Goal: Obtain resource: Download file/media

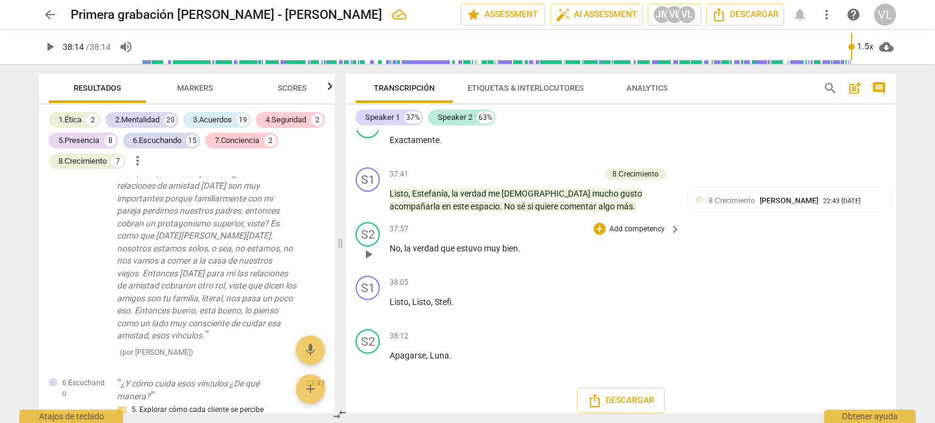
scroll to position [7490, 0]
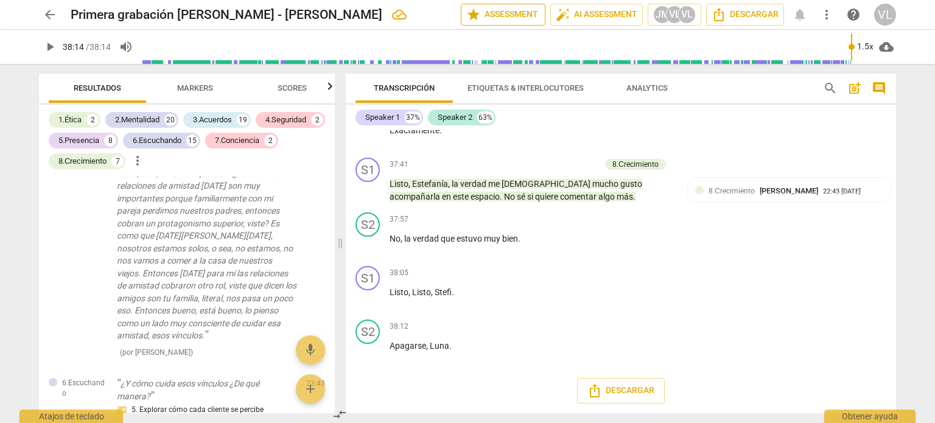
click at [528, 16] on span "star Assessment" at bounding box center [503, 14] width 74 height 15
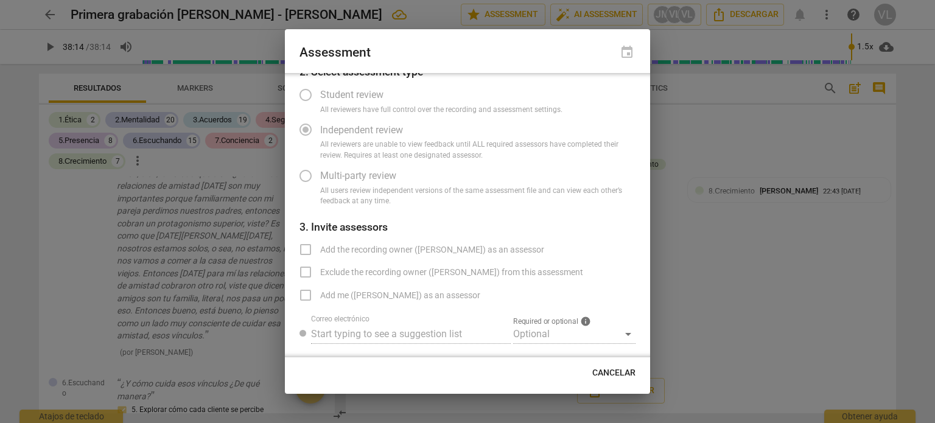
scroll to position [60, 0]
click at [308, 97] on label "Student review" at bounding box center [458, 94] width 335 height 29
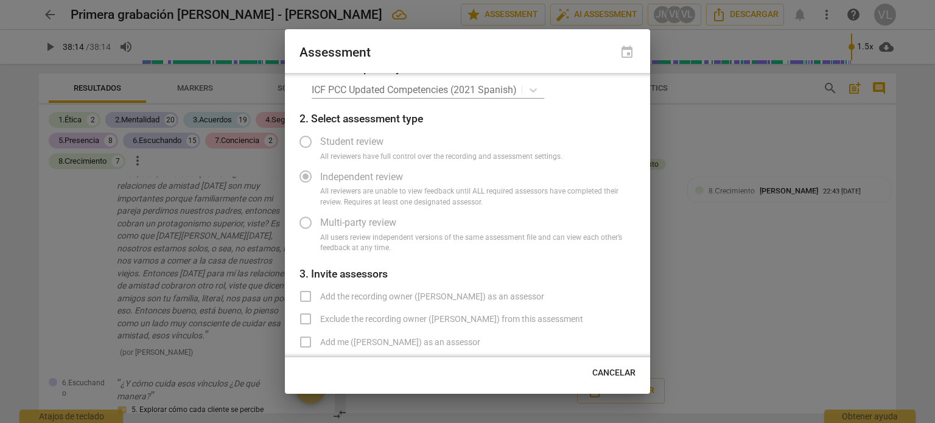
scroll to position [0, 0]
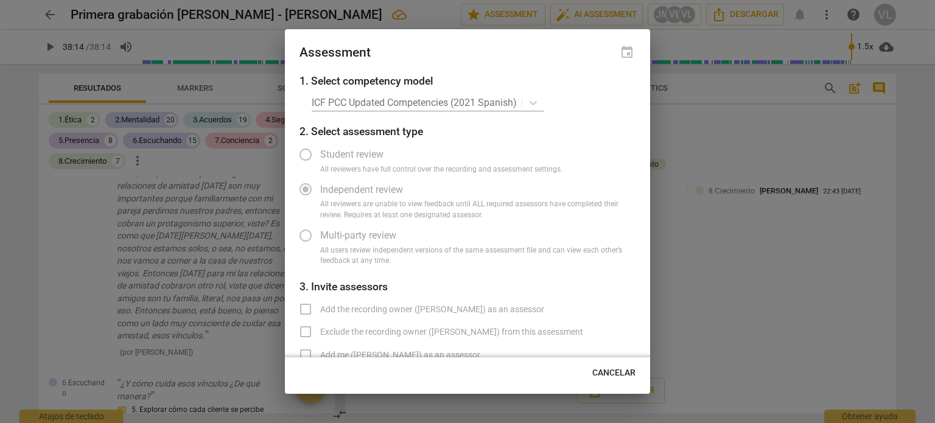
click at [515, 103] on div "ICF PCC Updated Competencies (2021 Spanish)" at bounding box center [474, 103] width 324 height 18
click at [528, 105] on div "ICF PCC Updated Competencies (2021 Spanish)" at bounding box center [474, 103] width 324 height 18
click at [606, 366] on button "Cancelar" at bounding box center [613, 373] width 63 height 22
radio input "false"
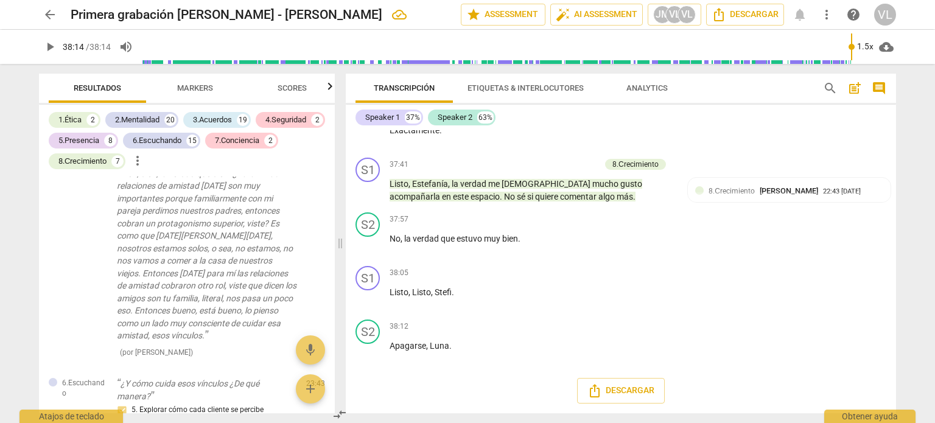
click at [858, 91] on span "post_add" at bounding box center [854, 88] width 15 height 15
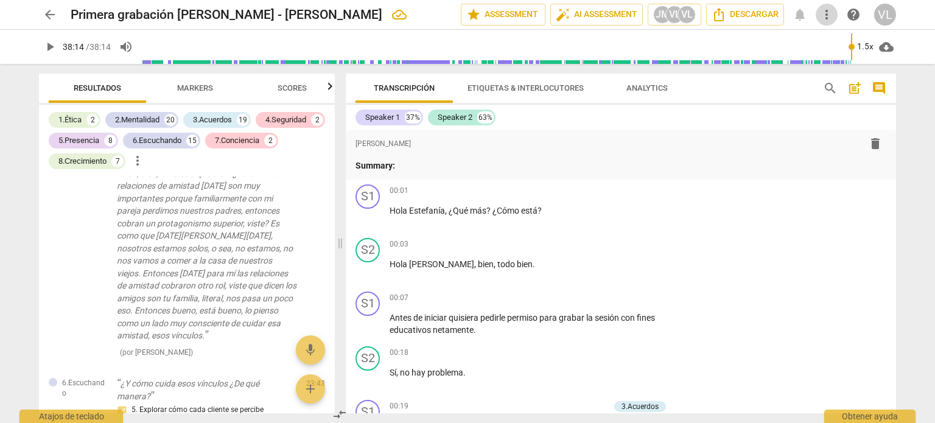
click at [820, 16] on span "more_vert" at bounding box center [826, 14] width 15 height 15
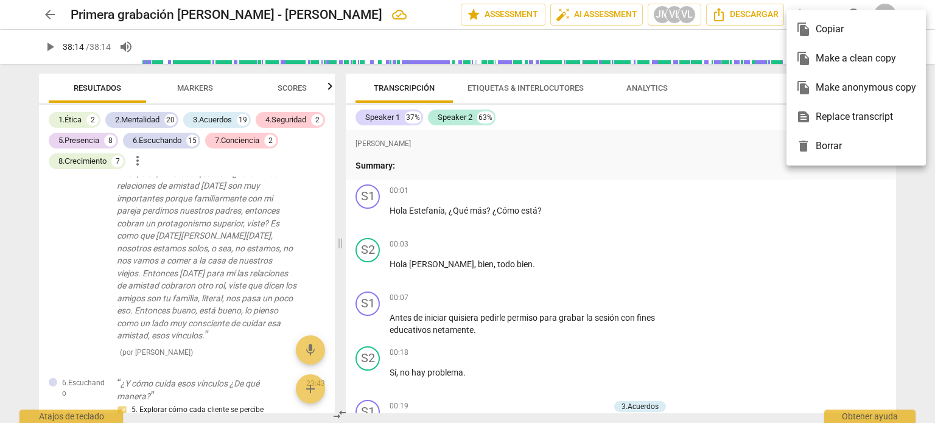
click at [48, 14] on div at bounding box center [467, 211] width 935 height 423
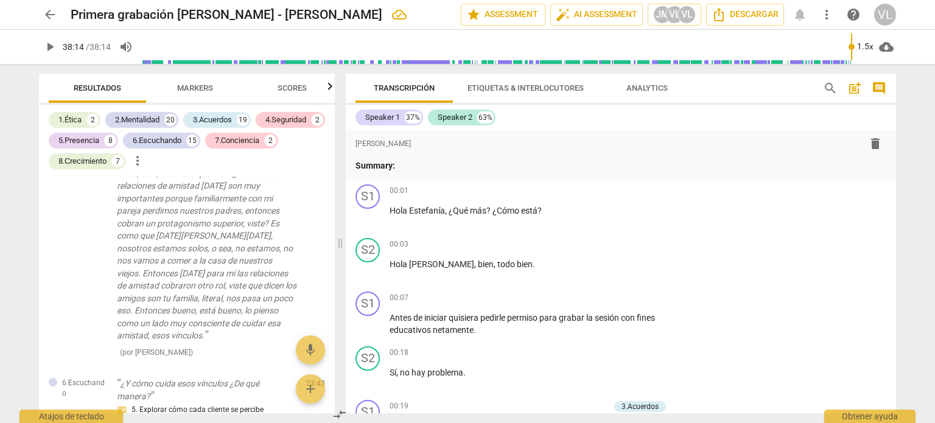
click at [45, 13] on span "arrow_back" at bounding box center [50, 14] width 15 height 15
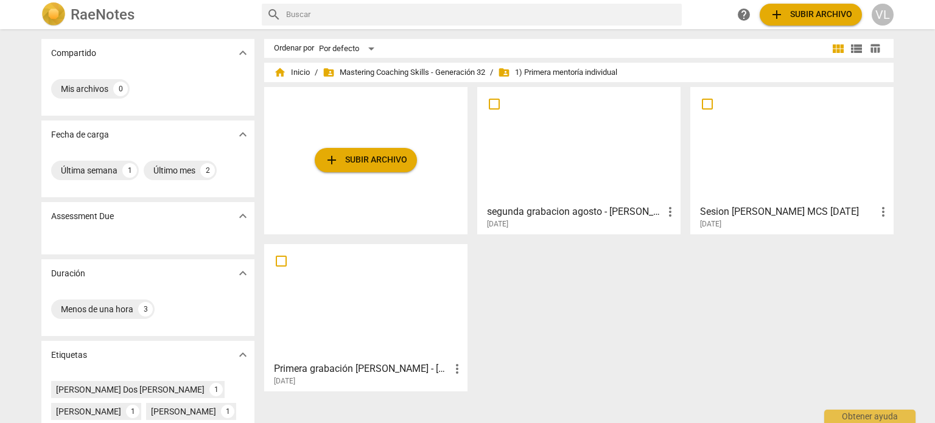
click at [453, 377] on div "[DATE]" at bounding box center [369, 381] width 190 height 10
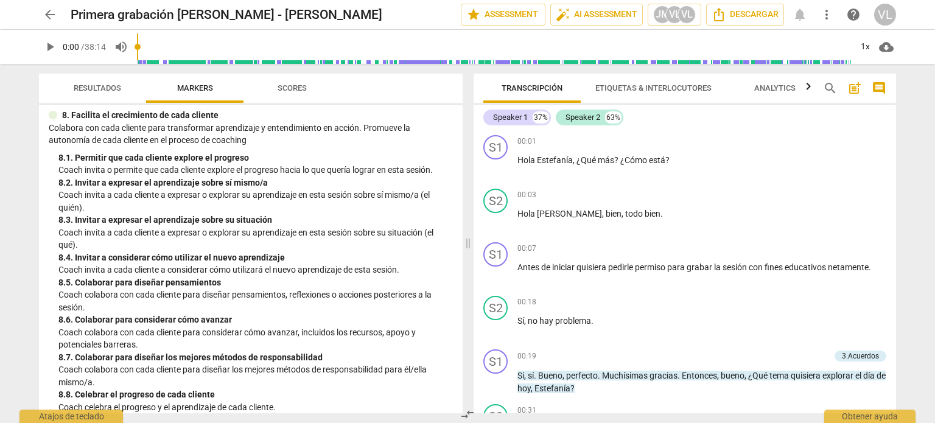
scroll to position [1332, 0]
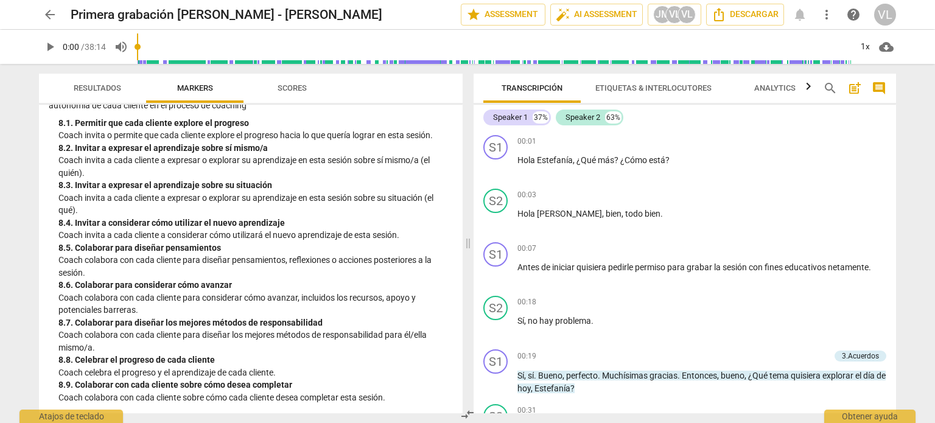
click at [49, 15] on span "arrow_back" at bounding box center [50, 14] width 15 height 15
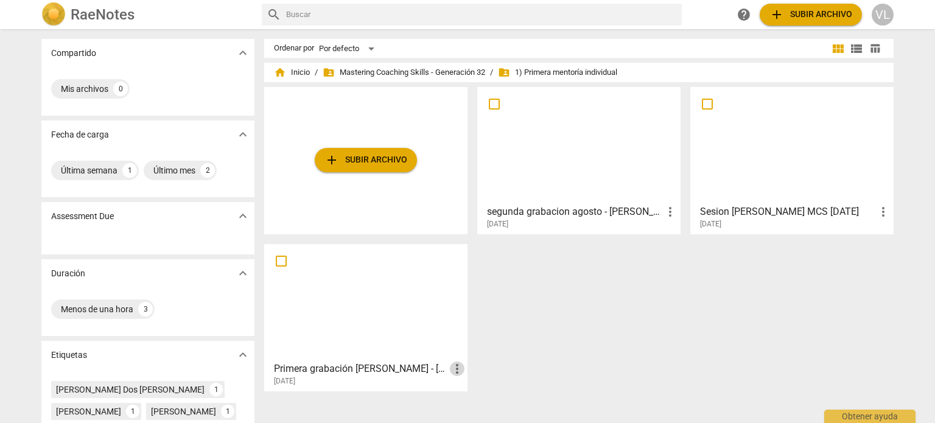
click at [460, 365] on span "more_vert" at bounding box center [457, 368] width 15 height 15
drag, startPoint x: 426, startPoint y: 268, endPoint x: 368, endPoint y: 281, distance: 59.2
click at [368, 281] on div at bounding box center [467, 211] width 935 height 423
click at [276, 263] on input "checkbox" at bounding box center [281, 261] width 26 height 15
checkbox input "false"
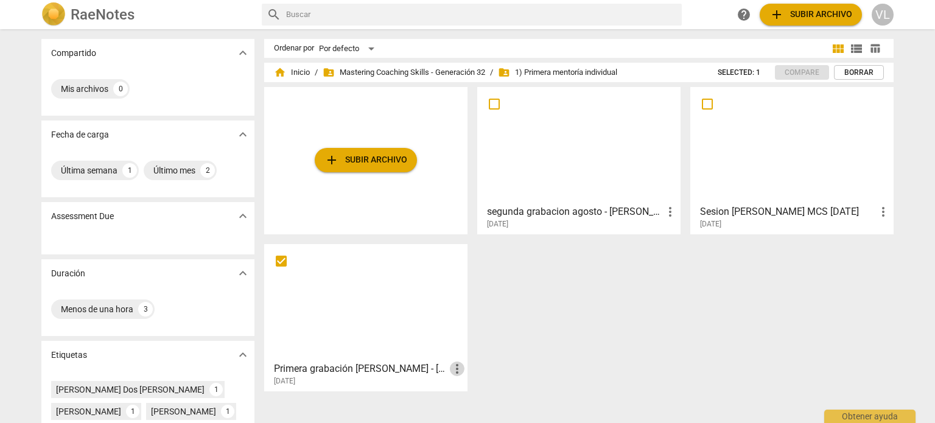
click at [458, 366] on span "more_vert" at bounding box center [457, 368] width 15 height 15
click at [277, 262] on div at bounding box center [467, 211] width 935 height 423
click at [277, 260] on input "checkbox" at bounding box center [281, 261] width 26 height 15
drag, startPoint x: 0, startPoint y: 0, endPoint x: 423, endPoint y: 330, distance: 536.7
click at [423, 330] on div at bounding box center [365, 302] width 195 height 108
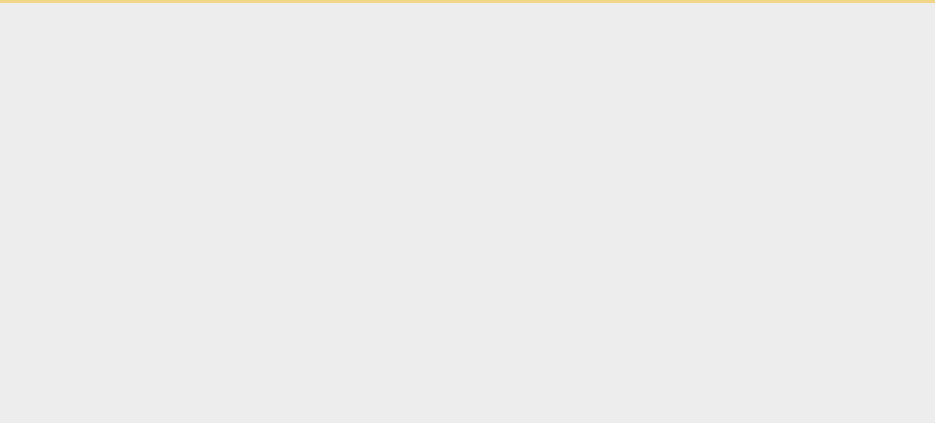
click at [423, 3] on html "Obtener ayuda" at bounding box center [467, 1] width 935 height 3
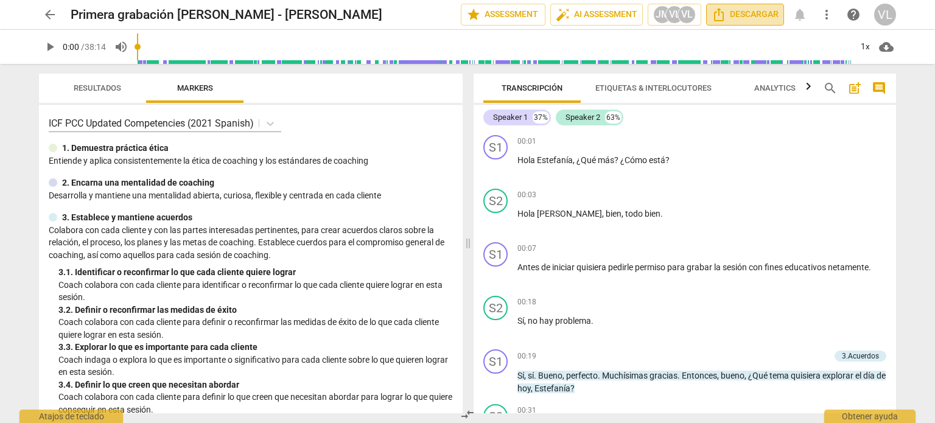
click at [752, 21] on span "Descargar" at bounding box center [744, 14] width 67 height 15
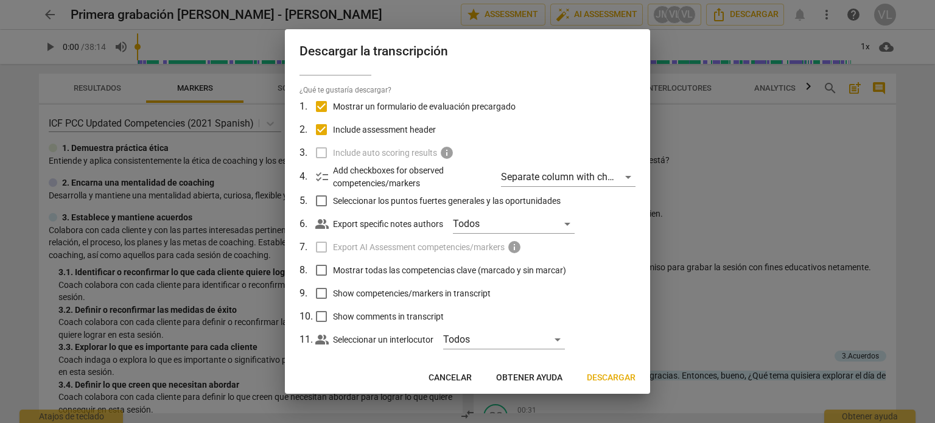
scroll to position [38, 0]
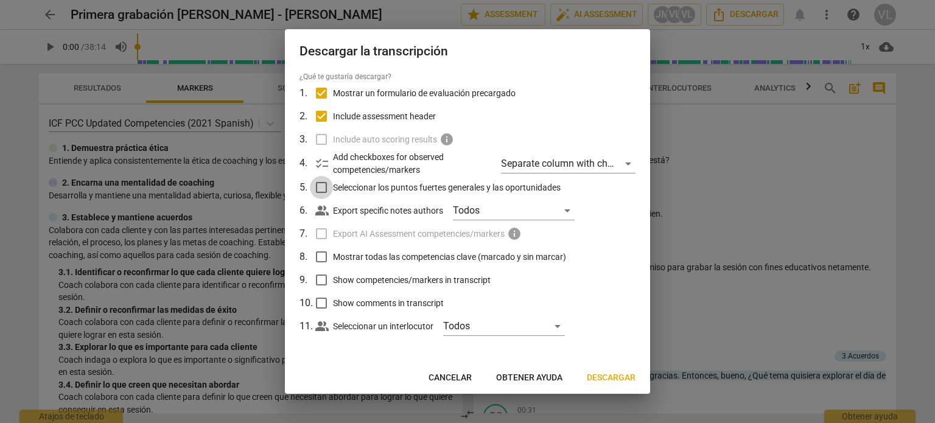
click at [313, 189] on input "Seleccionar los puntos fuertes generales y las oportunidades" at bounding box center [321, 187] width 23 height 23
checkbox input "true"
click at [548, 211] on div "Todos" at bounding box center [514, 210] width 122 height 19
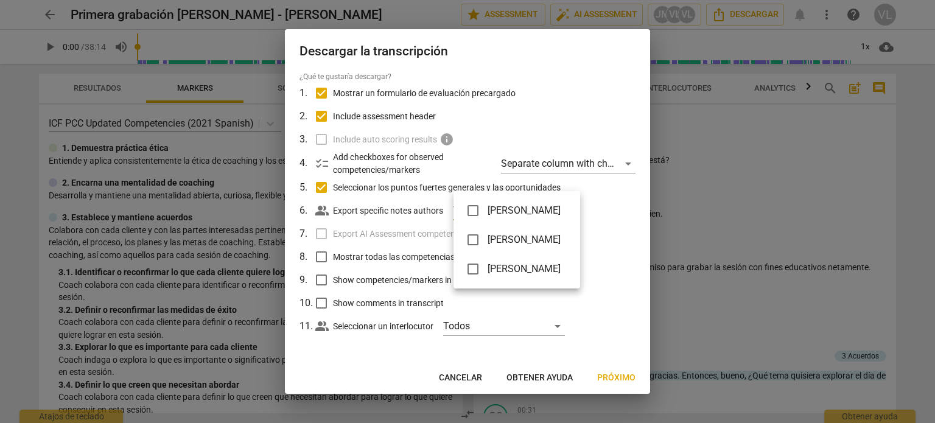
click at [545, 269] on span "[PERSON_NAME]" at bounding box center [523, 269] width 73 height 15
checkbox input "true"
click at [295, 233] on div at bounding box center [467, 211] width 935 height 423
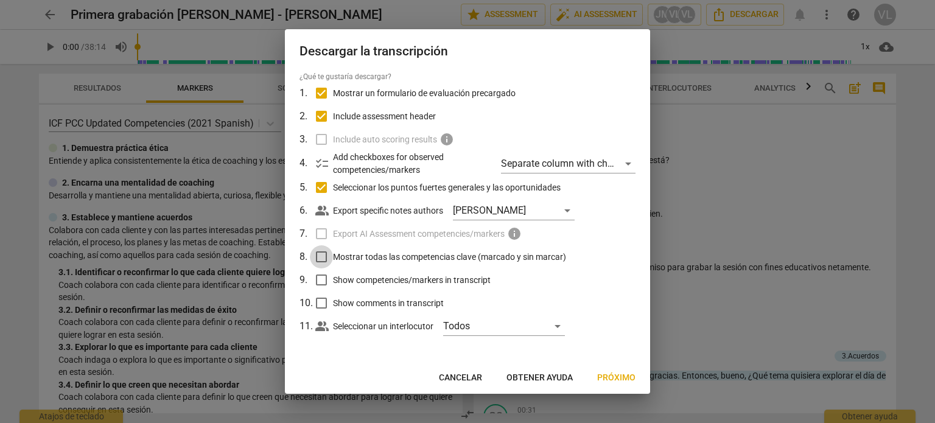
click at [316, 259] on input "Mostrar todas las competencias clave (marcado y sin marcar)" at bounding box center [321, 256] width 23 height 23
checkbox input "true"
click at [327, 301] on input "Show comments in transcript" at bounding box center [321, 302] width 23 height 23
checkbox input "true"
click at [611, 378] on span "Próximo" at bounding box center [616, 378] width 38 height 12
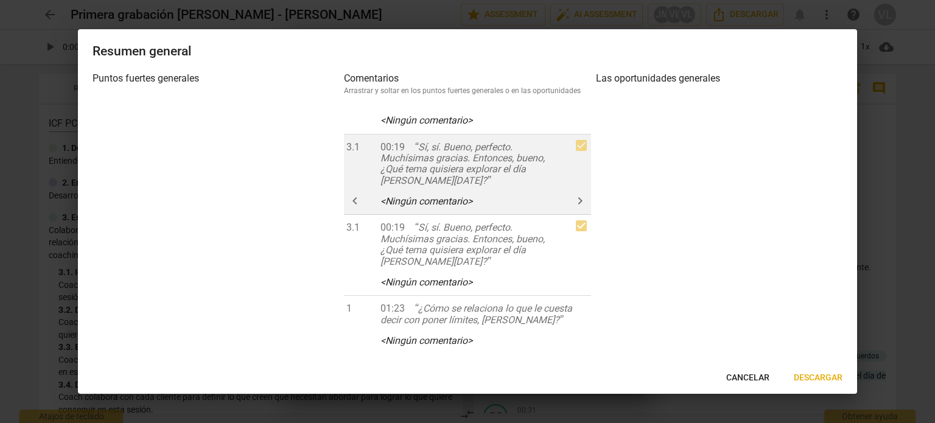
scroll to position [243, 0]
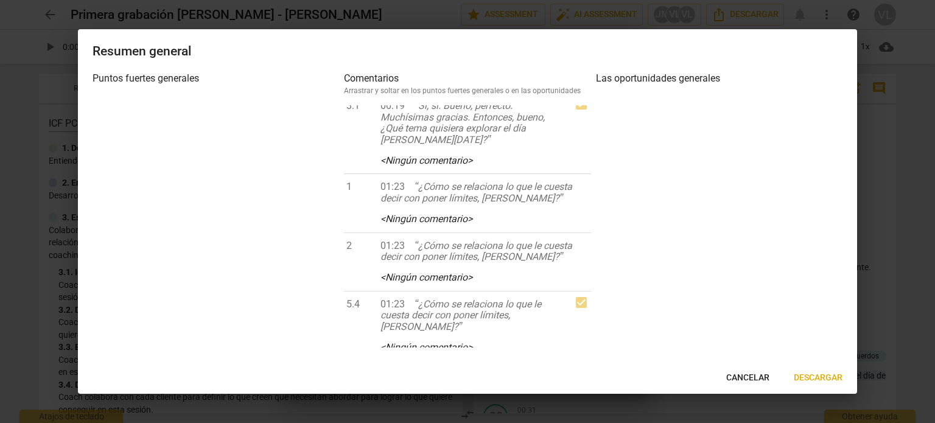
click at [811, 375] on span "Descargar" at bounding box center [818, 378] width 49 height 12
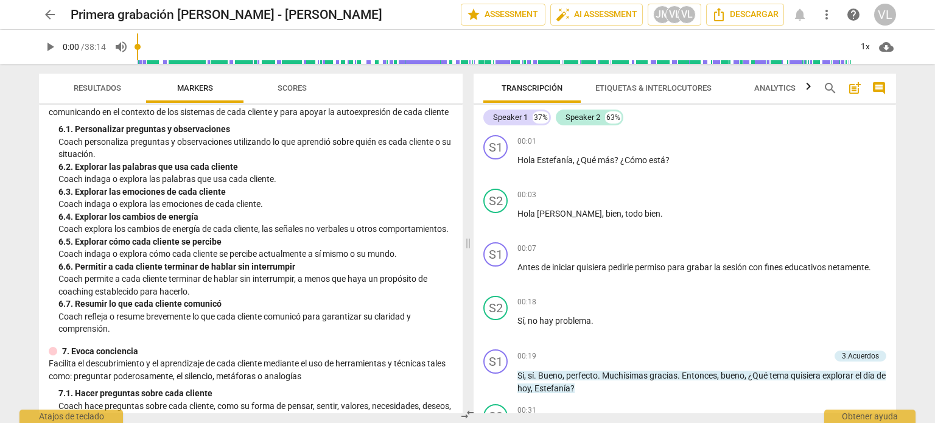
scroll to position [730, 0]
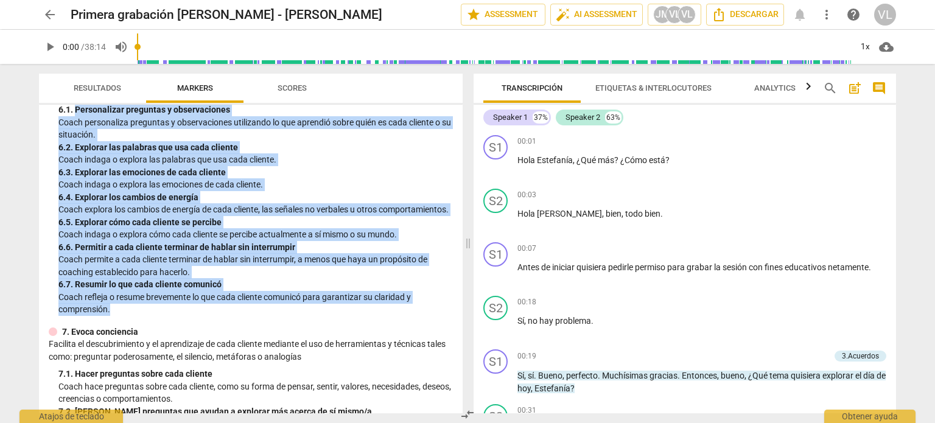
drag, startPoint x: 77, startPoint y: 121, endPoint x: 172, endPoint y: 327, distance: 226.8
click at [180, 316] on div "6. Escucha activamente Se enfoca en lo que cada cliente está y no está dicien…" at bounding box center [251, 188] width 404 height 254
copy div "Personalizar preguntas y observaciones Coach personaliza preguntas y observacio…"
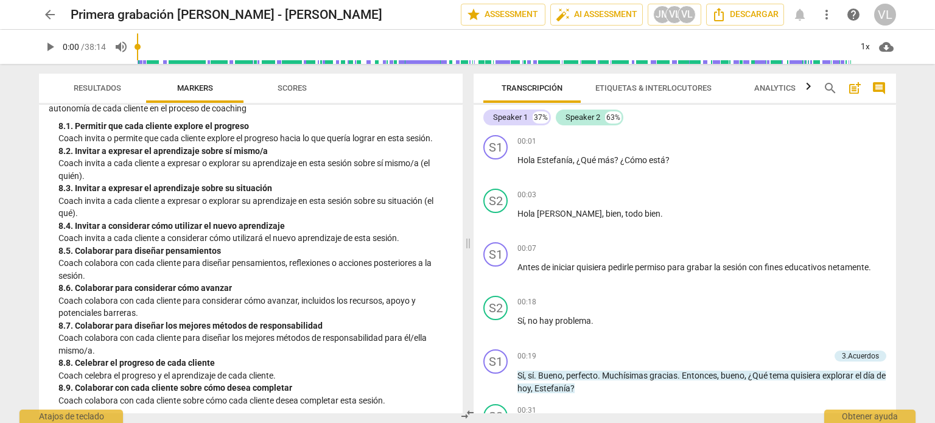
scroll to position [1332, 0]
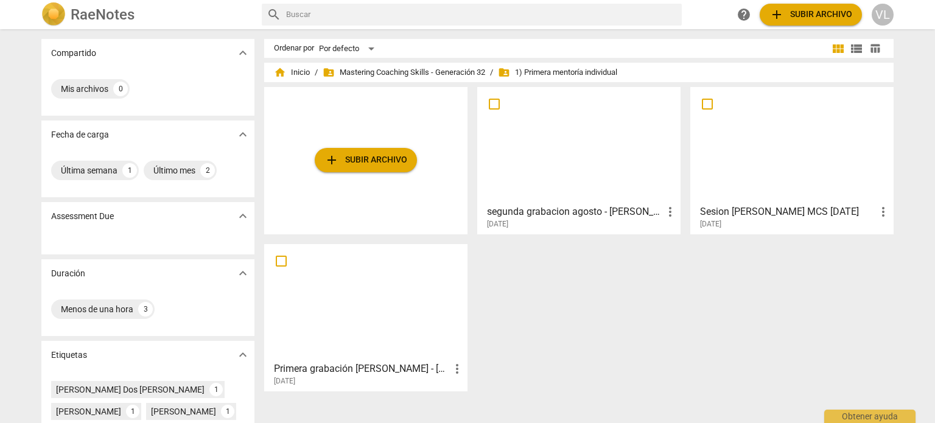
click at [403, 256] on div at bounding box center [365, 302] width 195 height 108
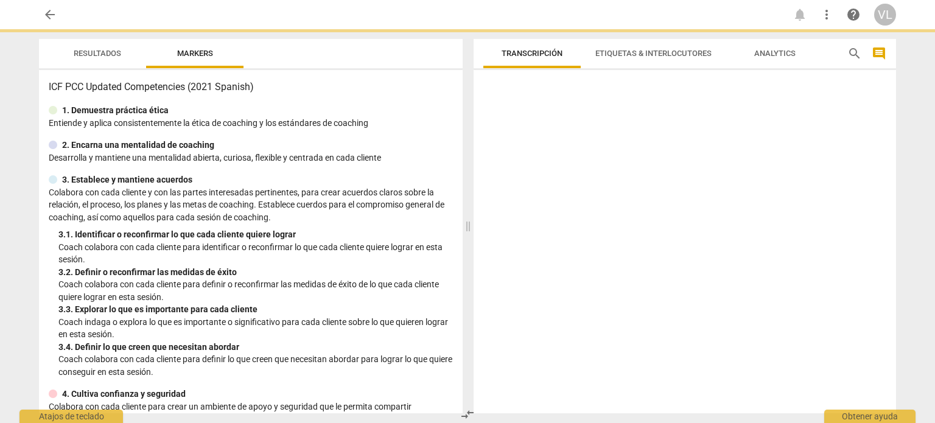
click at [403, 256] on p "Coach colabora con cada cliente para identificar o reconfirmar lo que cada clie…" at bounding box center [255, 253] width 394 height 25
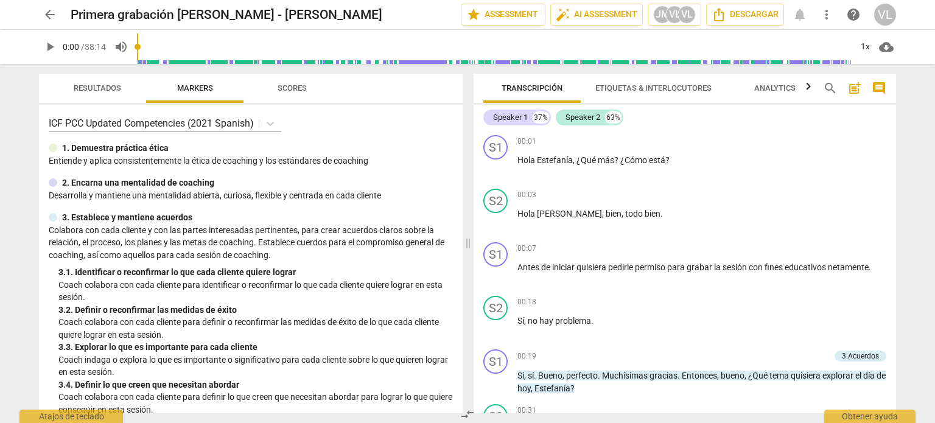
click at [851, 92] on span "post_add" at bounding box center [854, 88] width 15 height 15
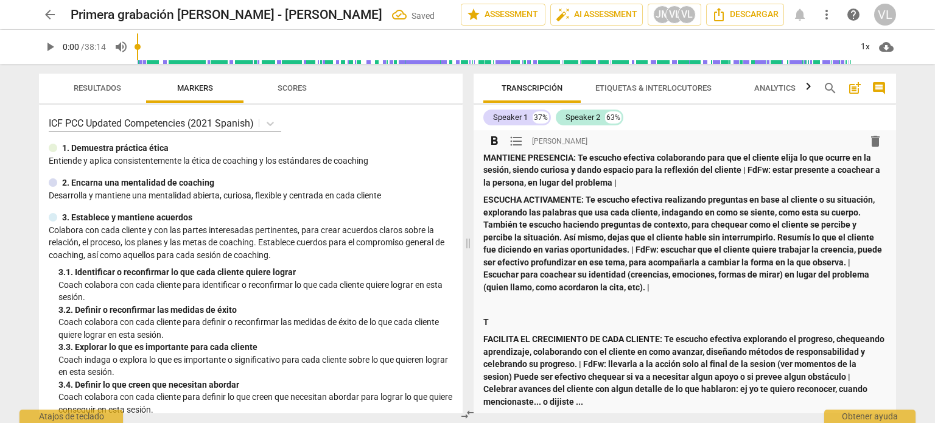
scroll to position [230, 0]
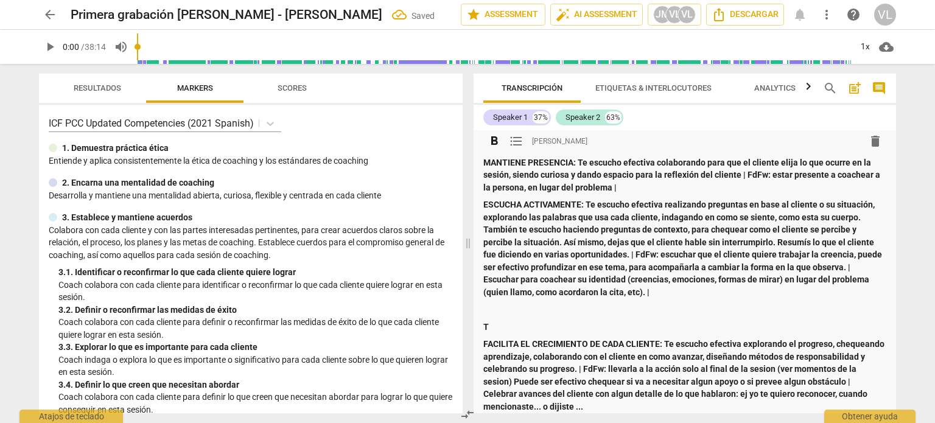
click at [513, 324] on p "T" at bounding box center [684, 327] width 403 height 13
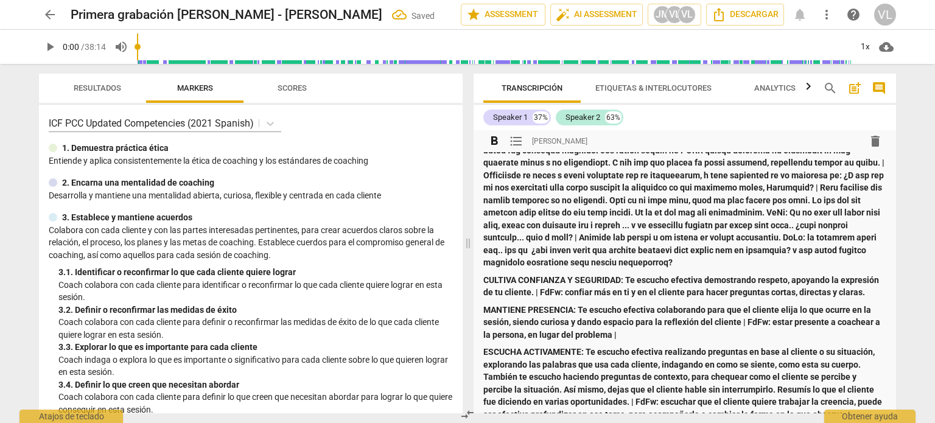
scroll to position [122, 0]
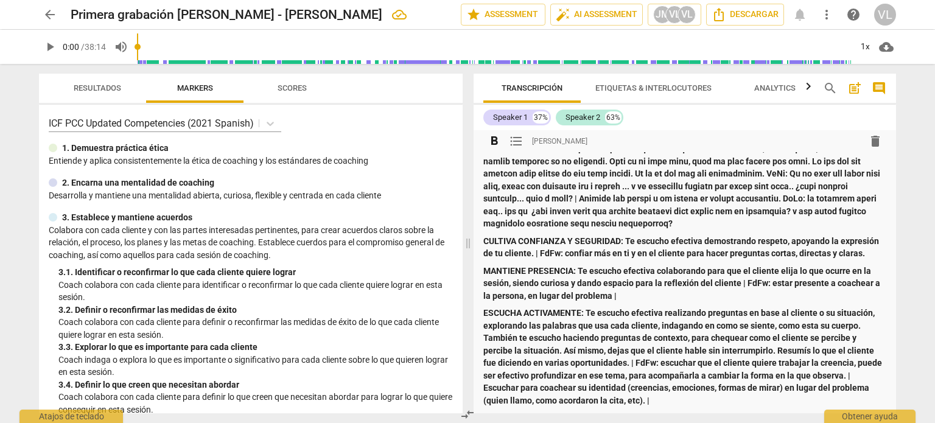
click at [767, 257] on strong "CULTIVA CONFIANZA Y SEGURIDAD: Te escucho efectiva demostrando respeto, apoyand…" at bounding box center [681, 247] width 397 height 23
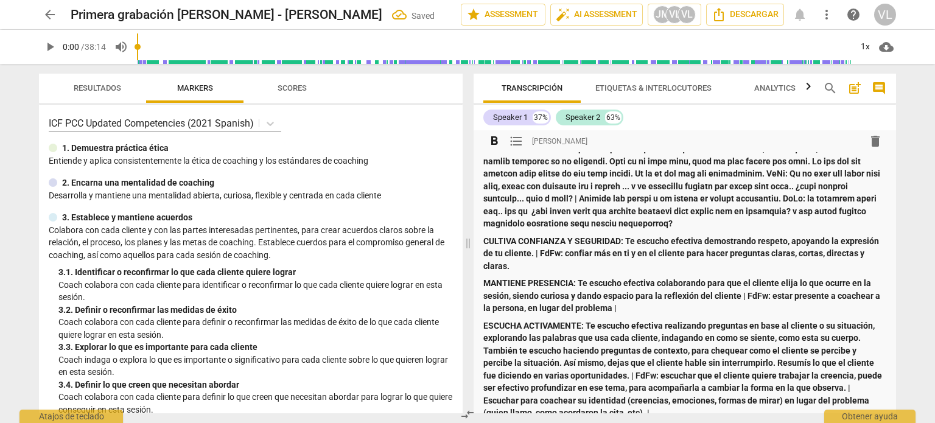
click at [824, 255] on strong "CULTIVA CONFIANZA Y SEGURIDAD: Te escucho efectiva demostrando respeto, apoyand…" at bounding box center [681, 253] width 397 height 35
click at [865, 262] on p "CULTIVA CONFIANZA Y SEGURIDAD: Te escucho efectiva demostrando respeto, apoyand…" at bounding box center [684, 254] width 403 height 38
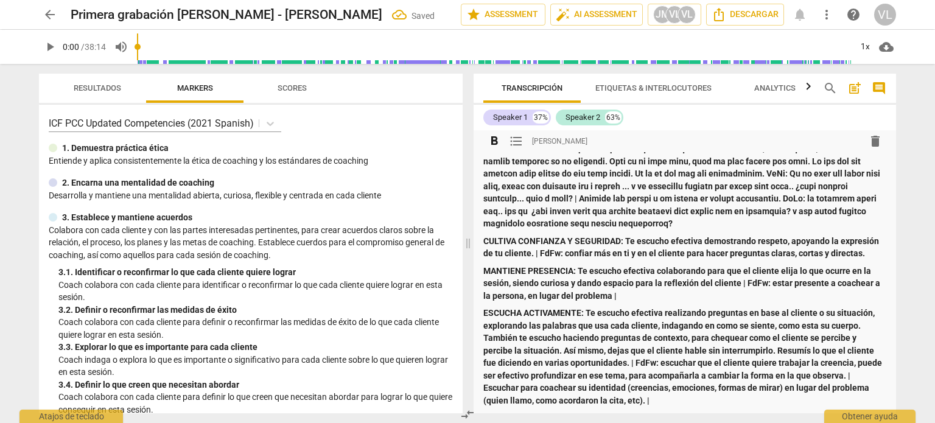
scroll to position [183, 0]
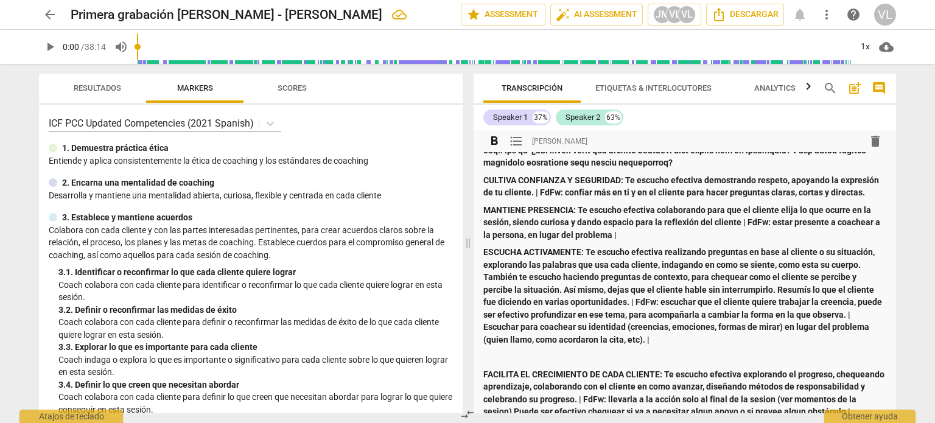
click at [536, 358] on p at bounding box center [684, 357] width 403 height 13
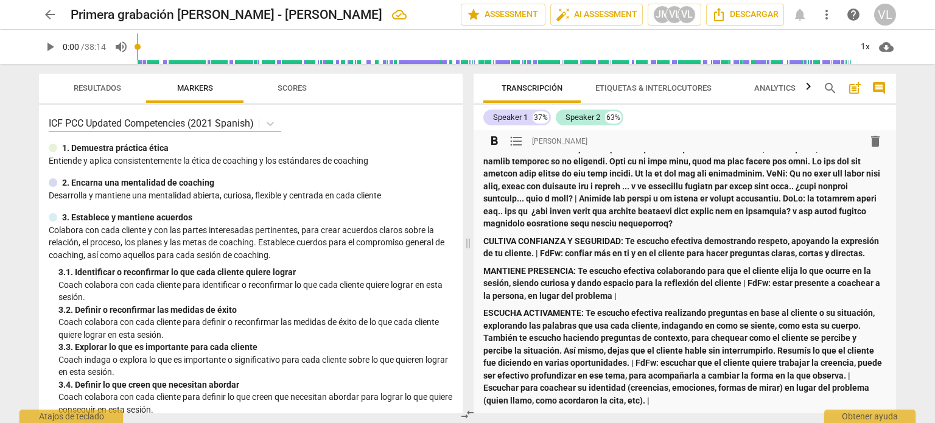
scroll to position [0, 0]
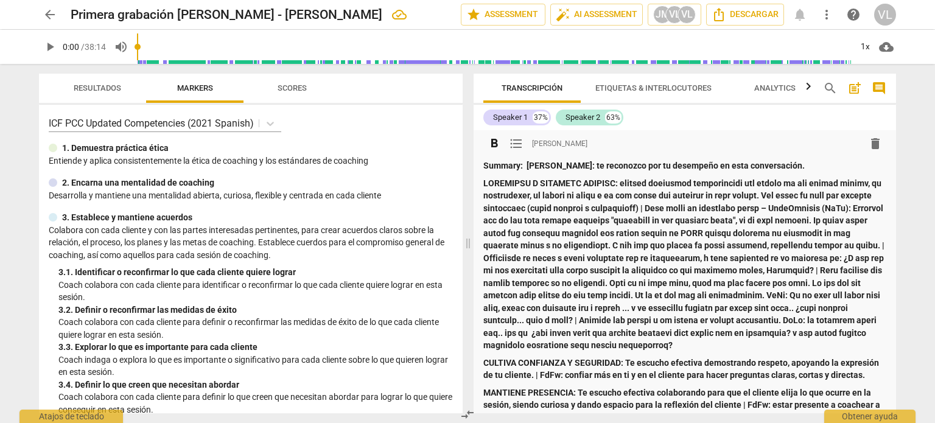
click at [781, 161] on p "Summary: Johanna: te reconozco por tu desempeño en esta conversación." at bounding box center [684, 165] width 403 height 13
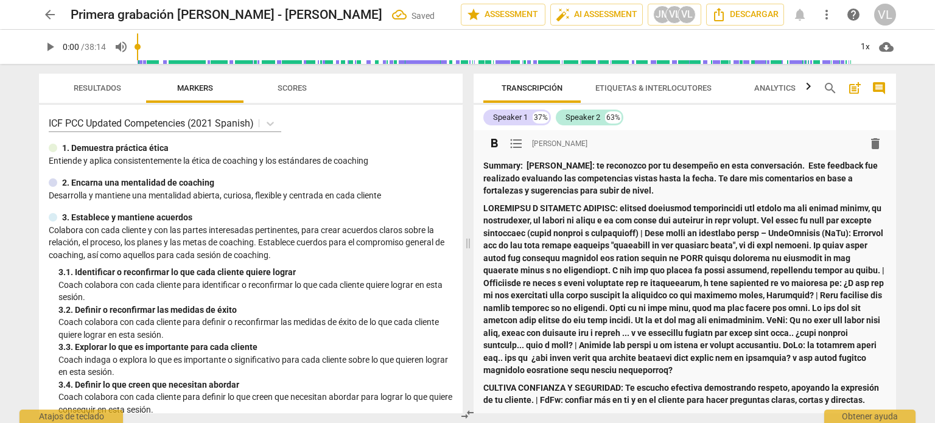
click at [625, 208] on strong at bounding box center [684, 289] width 403 height 172
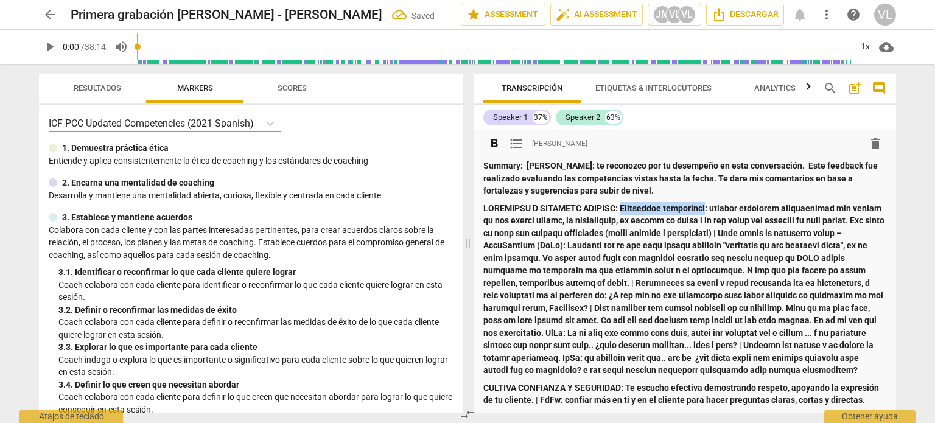
drag, startPoint x: 627, startPoint y: 209, endPoint x: 713, endPoint y: 208, distance: 86.4
click at [713, 208] on strong at bounding box center [684, 289] width 403 height 172
copy strong "Fortalezas observadas"
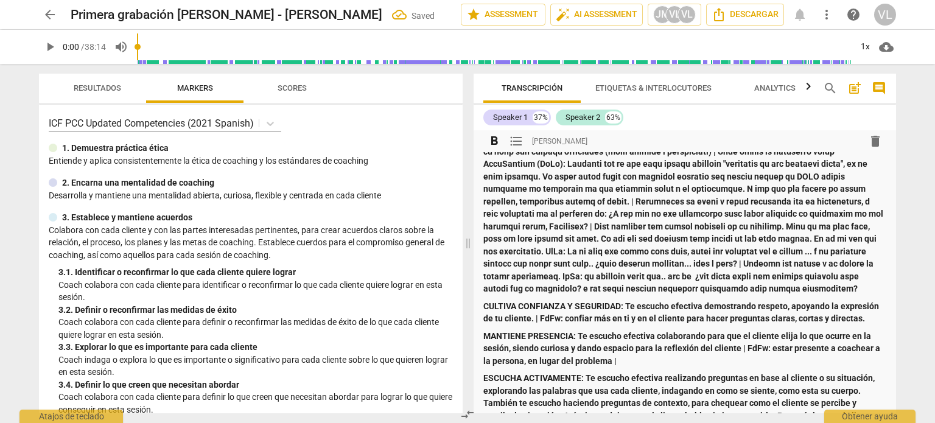
scroll to position [61, 0]
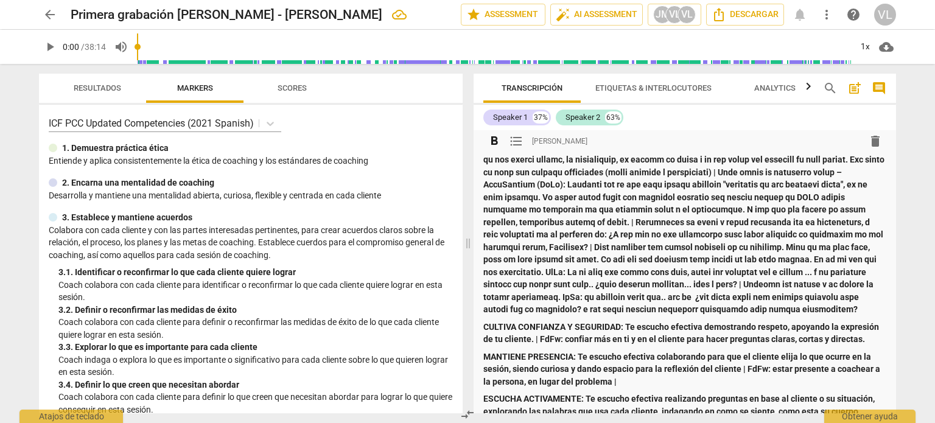
click at [759, 170] on strong at bounding box center [684, 228] width 403 height 172
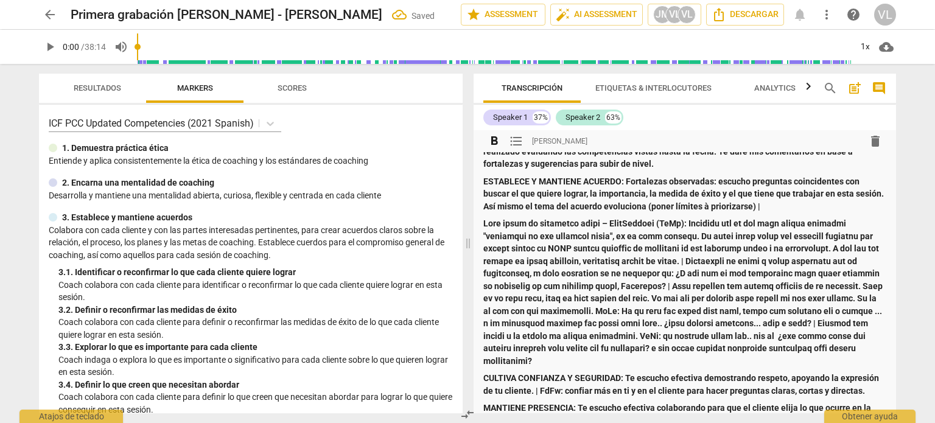
scroll to position [0, 0]
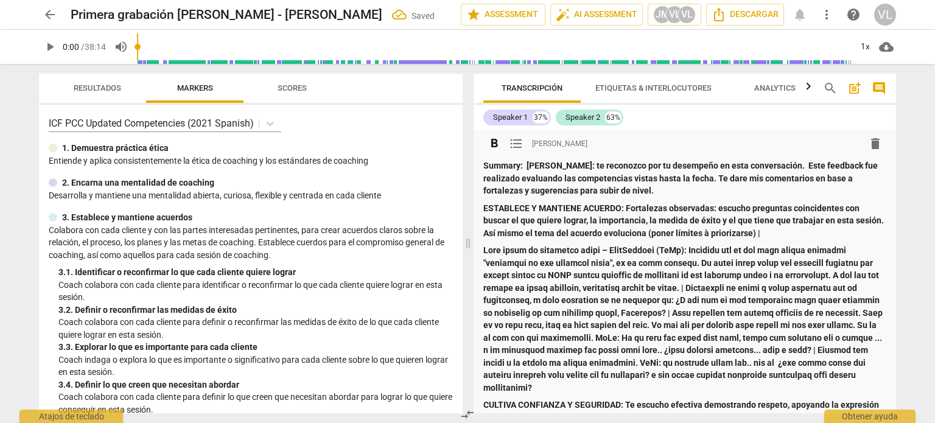
click at [627, 207] on strong "ESTABLECE Y MANTIENE ACUERDO: Fortalezas observadas: escucho preguntas coincide…" at bounding box center [684, 220] width 402 height 35
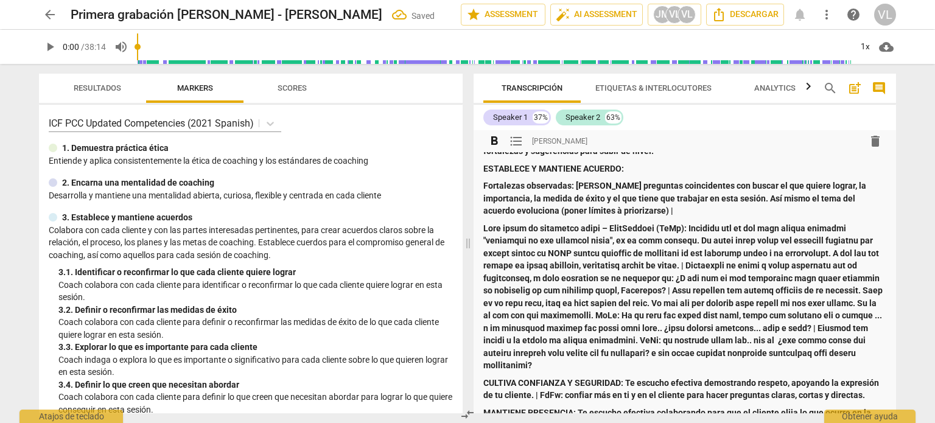
scroll to position [61, 0]
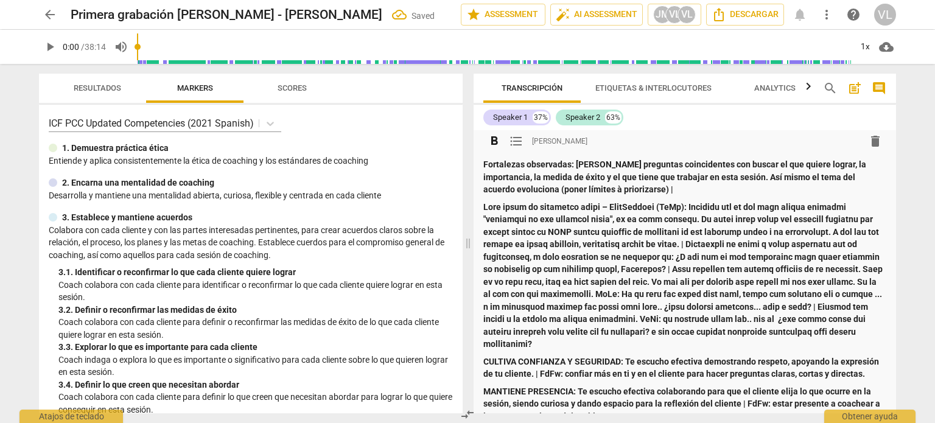
click at [594, 189] on strong "Fortalezas observadas: escucho preguntas coincidentes con buscar el que quiere …" at bounding box center [675, 176] width 385 height 35
drag, startPoint x: 570, startPoint y: 164, endPoint x: 476, endPoint y: 166, distance: 93.1
click at [476, 166] on div "format_bold format_list_bulleted Valeria Lavorato delete Summary: Johanna: te r…" at bounding box center [684, 380] width 422 height 622
copy strong "Fortalezas observadas"
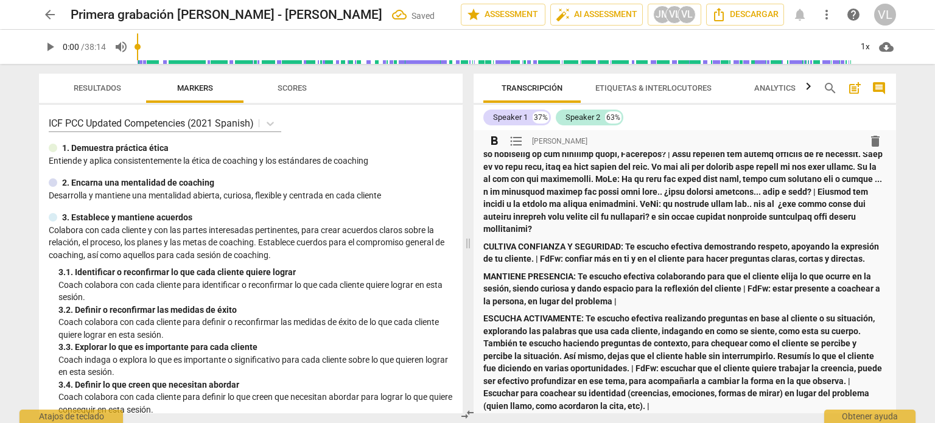
scroll to position [183, 0]
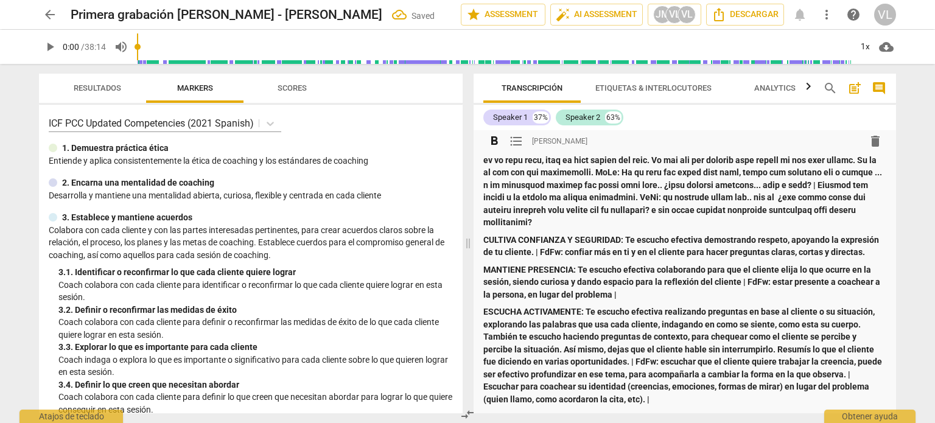
click at [624, 235] on strong "CULTIVA CONFIANZA Y SEGURIDAD: Te escucho efectiva demostrando respeto, apoyand…" at bounding box center [681, 246] width 397 height 23
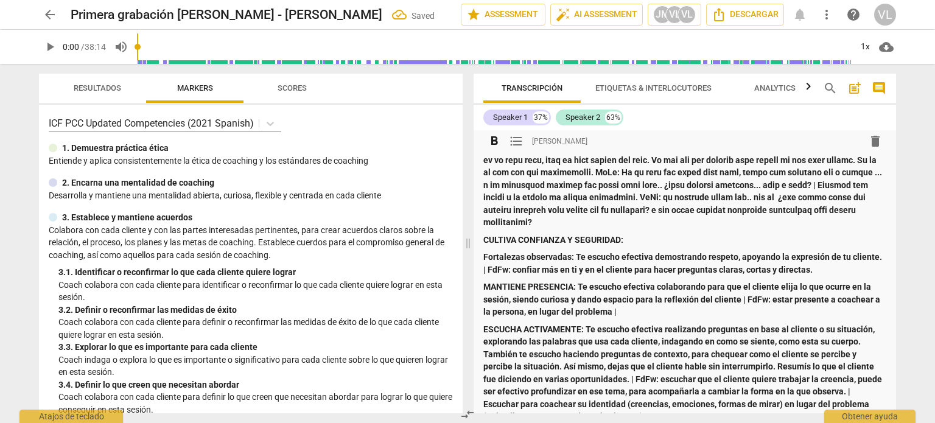
click at [579, 282] on strong "MANTIENE PRESENCIA: Te escucho efectiva colaborando para que el cliente elija l…" at bounding box center [682, 299] width 399 height 35
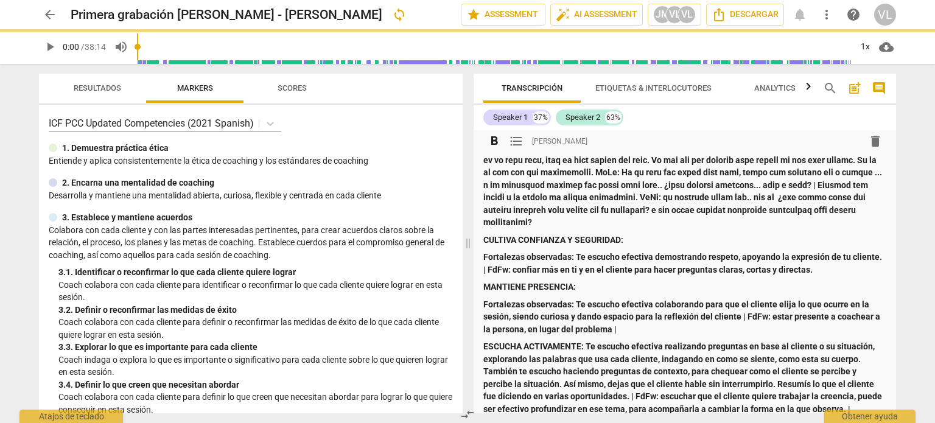
click at [745, 306] on strong "Fortalezas observadas: Te escucho efectiva colaborando para que el cliente elij…" at bounding box center [682, 316] width 399 height 35
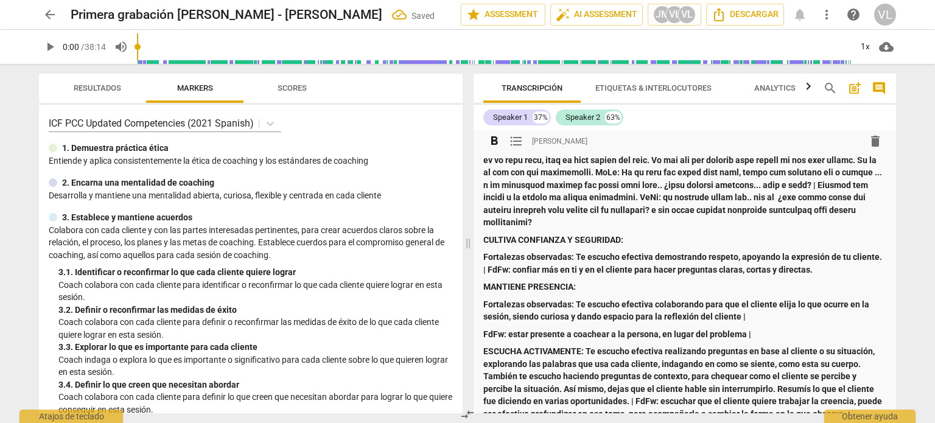
click at [748, 304] on p "Fortalezas observadas: Te escucho efectiva colaborando para que el cliente elij…" at bounding box center [684, 310] width 403 height 25
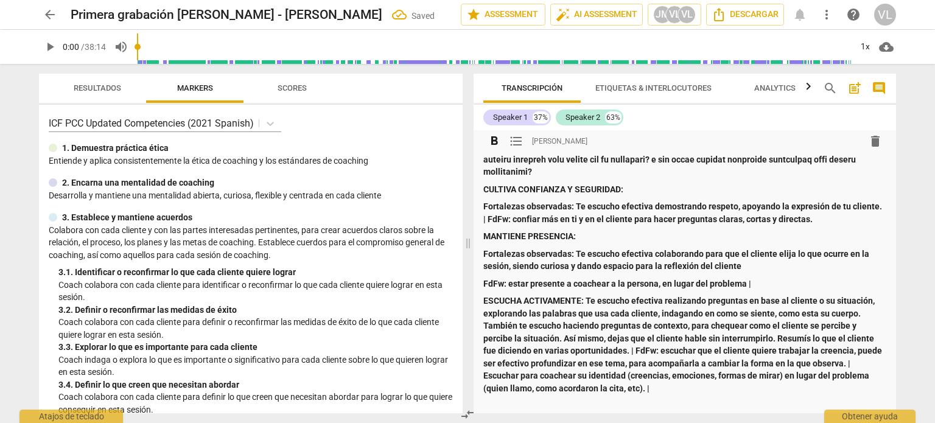
scroll to position [243, 0]
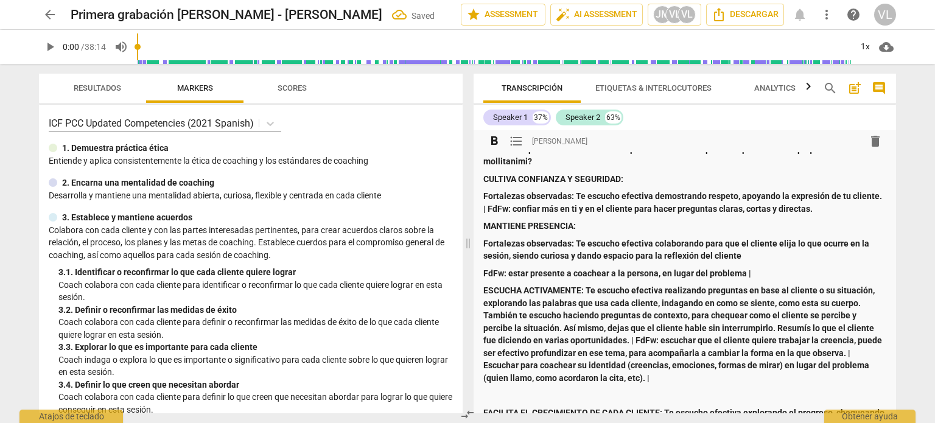
click at [589, 285] on strong "ESCUCHA ACTIVAMENTE: Te escucho efectiva realizando preguntas en base al client…" at bounding box center [683, 333] width 400 height 97
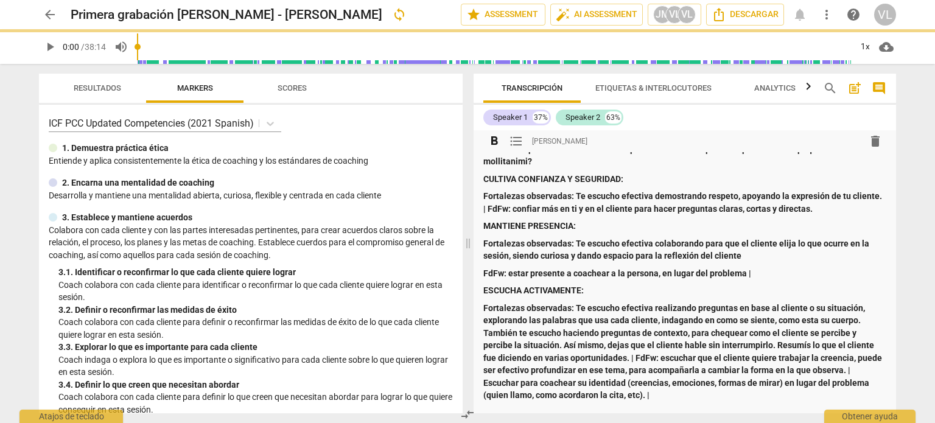
click at [636, 347] on strong "Fortalezas observadas: Te escucho efectiva realizando preguntas en base al clie…" at bounding box center [683, 351] width 400 height 97
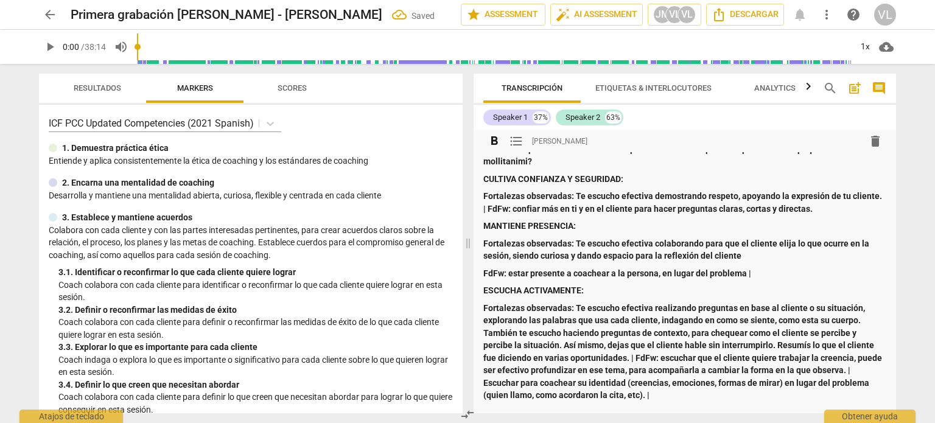
click at [633, 346] on strong "Fortalezas observadas: Te escucho efectiva realizando preguntas en base al clie…" at bounding box center [683, 351] width 400 height 97
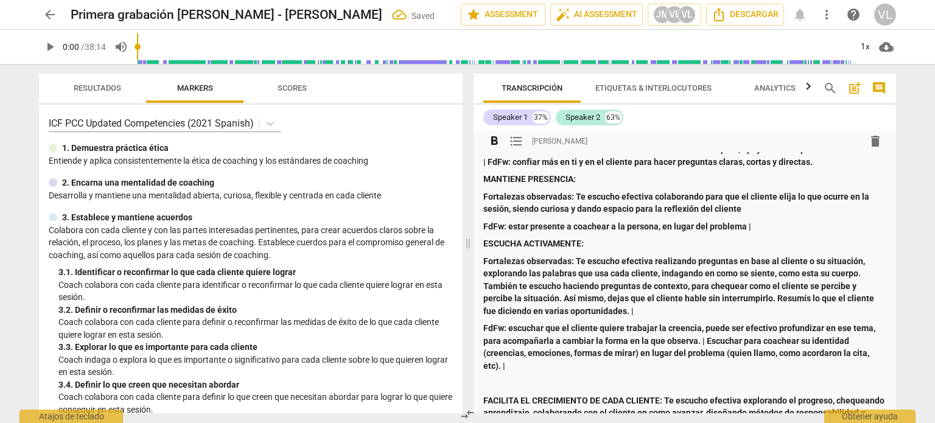
scroll to position [365, 0]
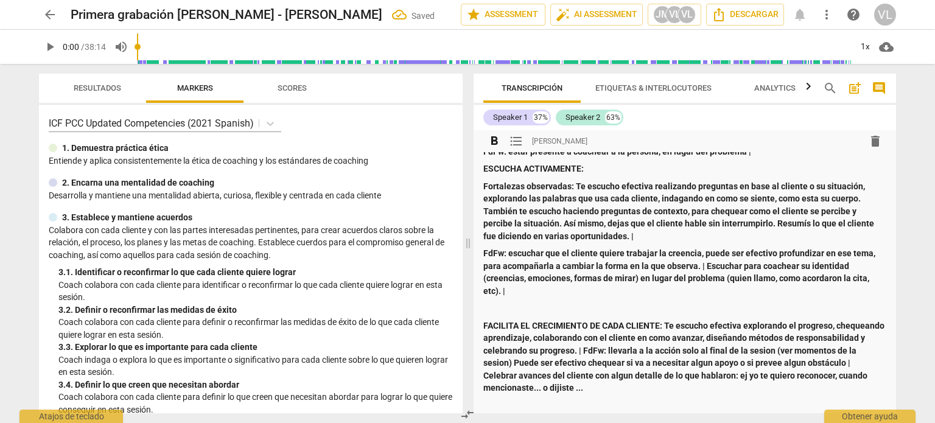
click at [665, 321] on strong "FACILITA EL CRECIMIENTO DE CADA CLIENTE: Te escucho efectiva explorando el prog…" at bounding box center [684, 357] width 403 height 72
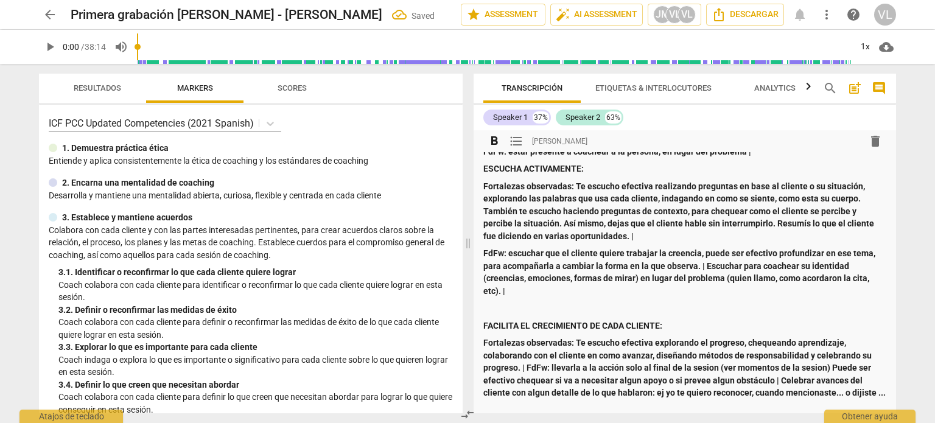
click at [526, 355] on strong "Fortalezas observadas: Te escucho efectiva explorando el progreso, chequeando a…" at bounding box center [684, 368] width 402 height 60
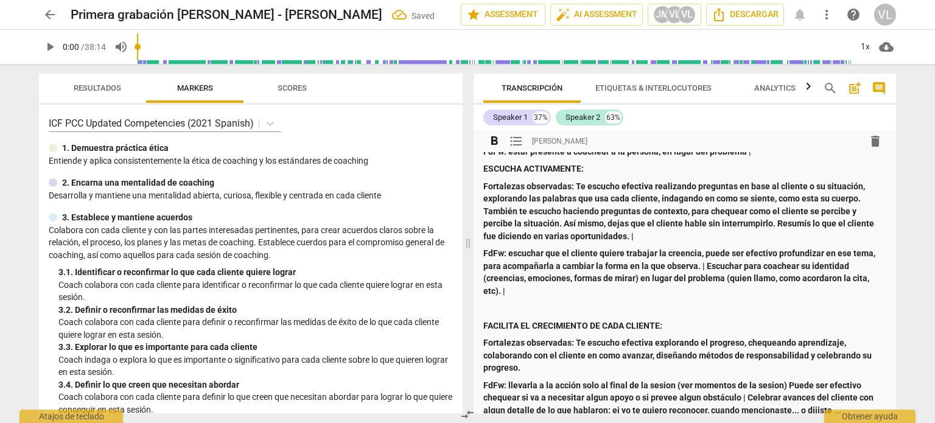
click at [653, 222] on p "Fortalezas observadas: Te escucho efectiva realizando preguntas en base al clie…" at bounding box center [684, 211] width 403 height 63
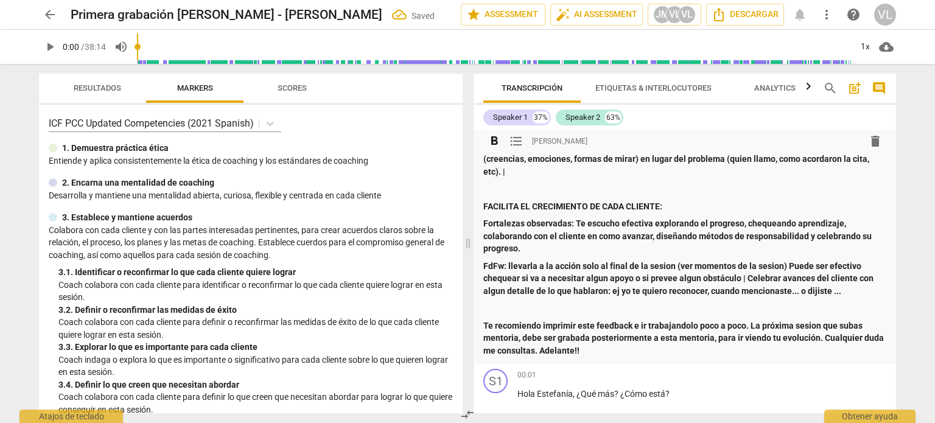
scroll to position [487, 0]
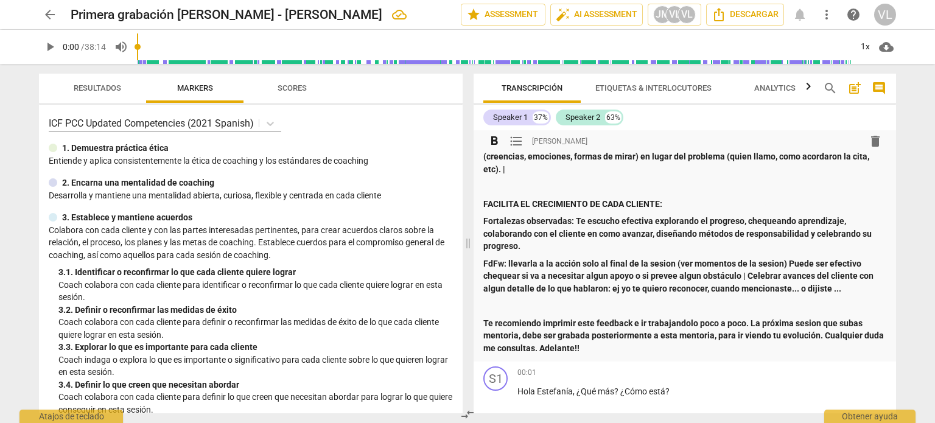
click at [610, 335] on p "Te recomiendo imprimir este feedback e ir trabajandolo poco a poco. La próxima …" at bounding box center [684, 336] width 403 height 38
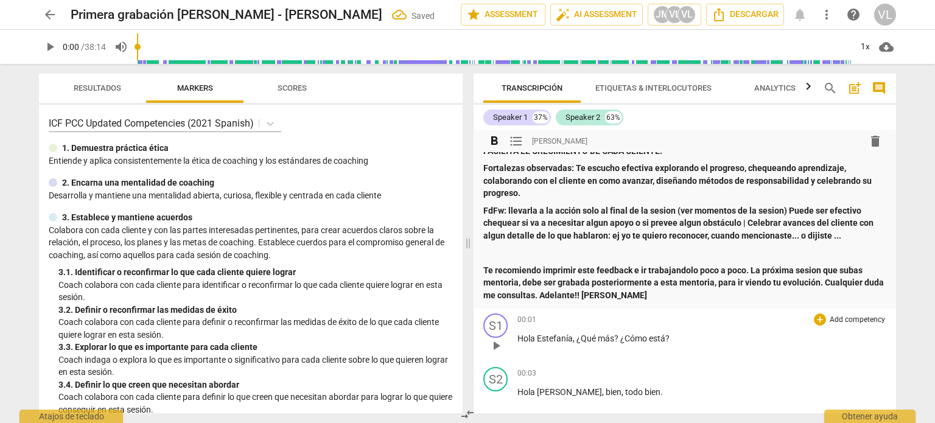
scroll to position [548, 0]
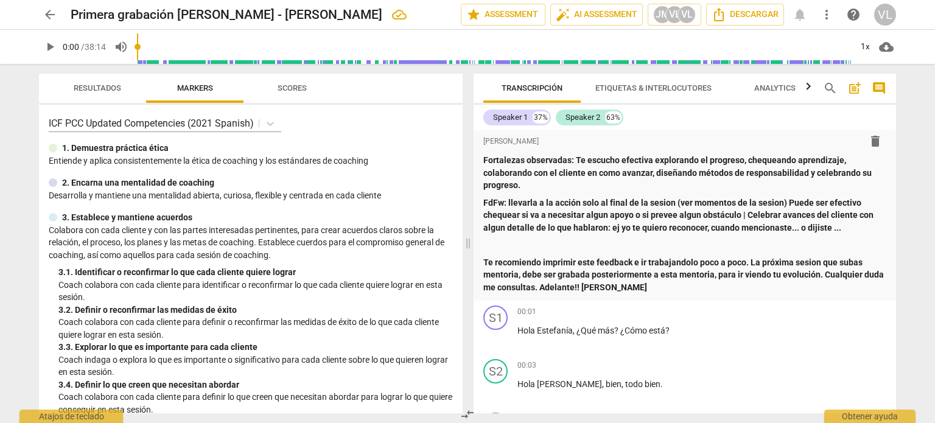
click at [911, 294] on div "arrow_back Primera grabación de Agosto - Johana Montoya Ruiz edit star Assessme…" at bounding box center [467, 211] width 935 height 423
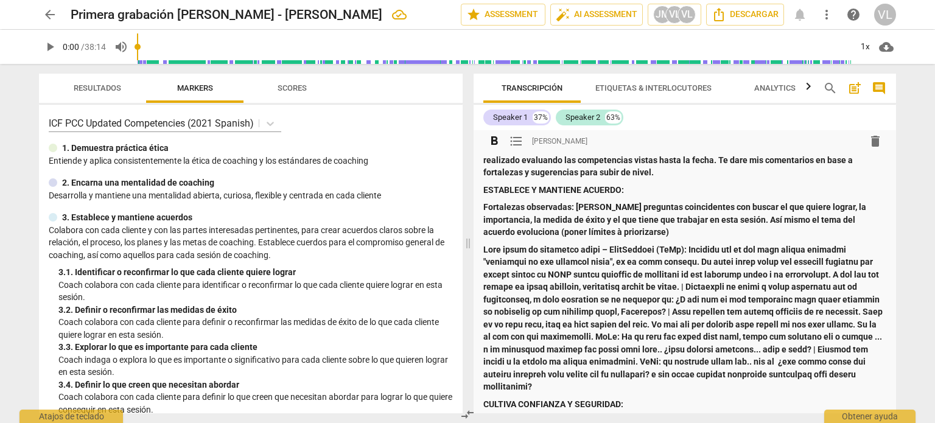
scroll to position [0, 0]
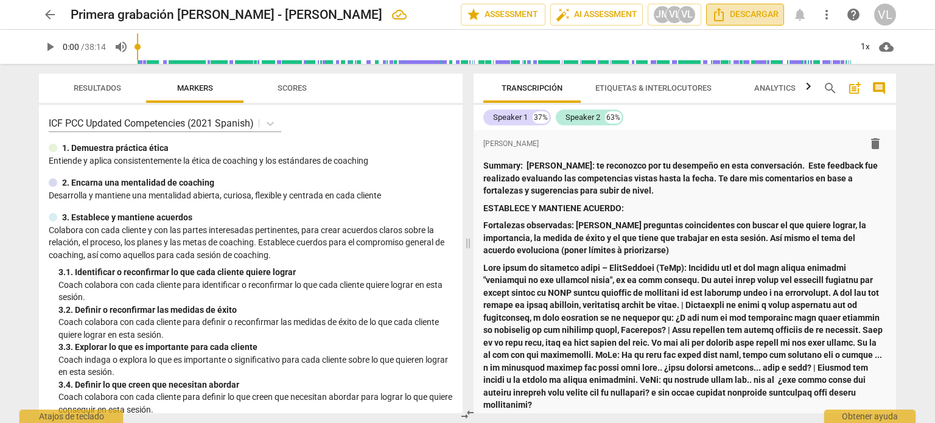
click at [773, 16] on span "Descargar" at bounding box center [744, 14] width 67 height 15
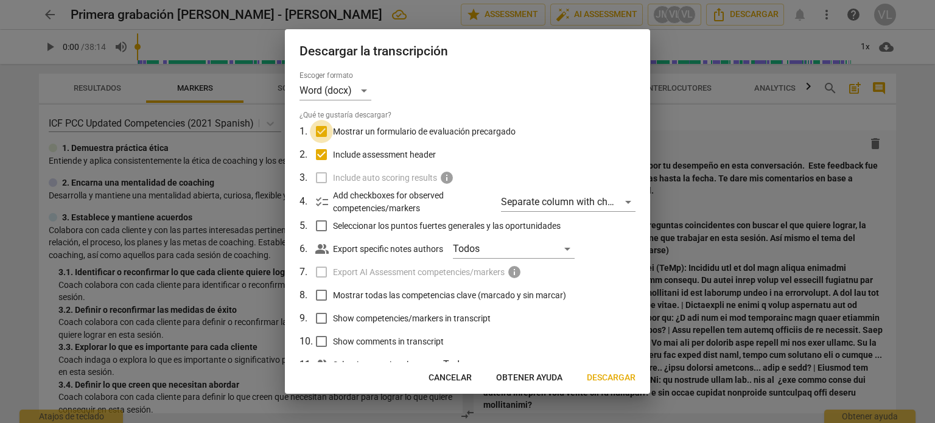
click at [332, 128] on input "Mostrar un formulario de evaluación precargado" at bounding box center [321, 131] width 23 height 23
checkbox input "false"
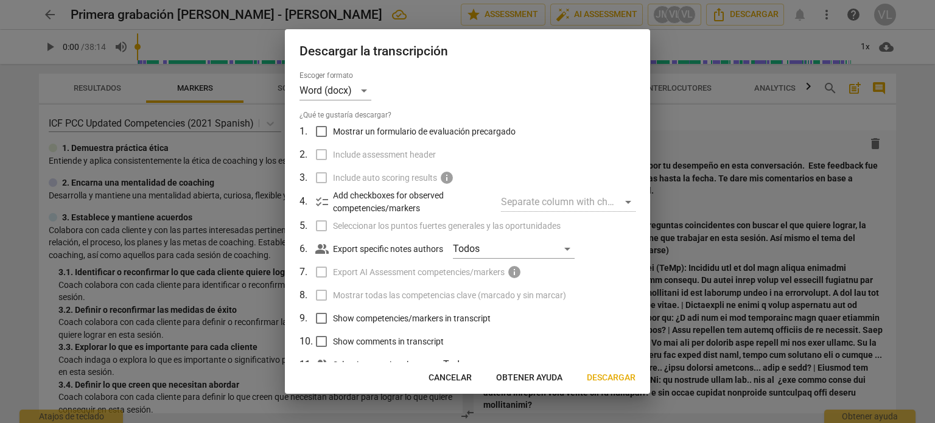
click at [323, 133] on input "Mostrar un formulario de evaluación precargado" at bounding box center [321, 131] width 23 height 23
checkbox input "true"
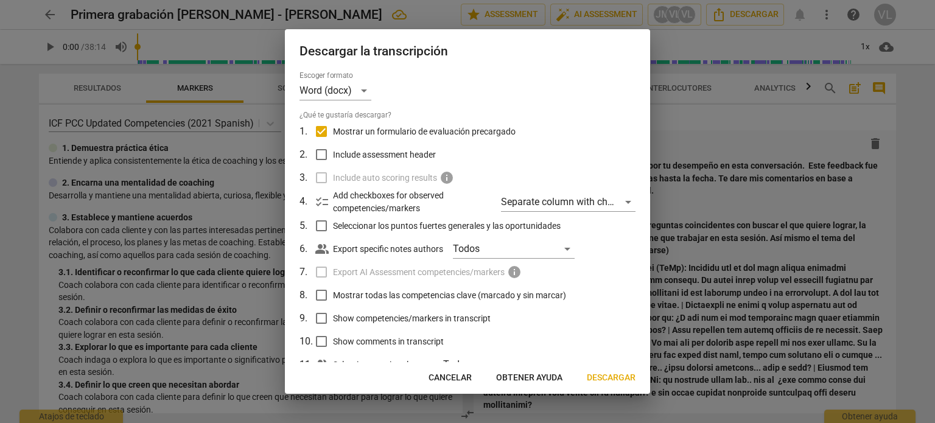
click at [317, 153] on input "Include assessment header" at bounding box center [321, 154] width 23 height 23
checkbox input "true"
click at [612, 388] on button "Descargar" at bounding box center [611, 378] width 68 height 22
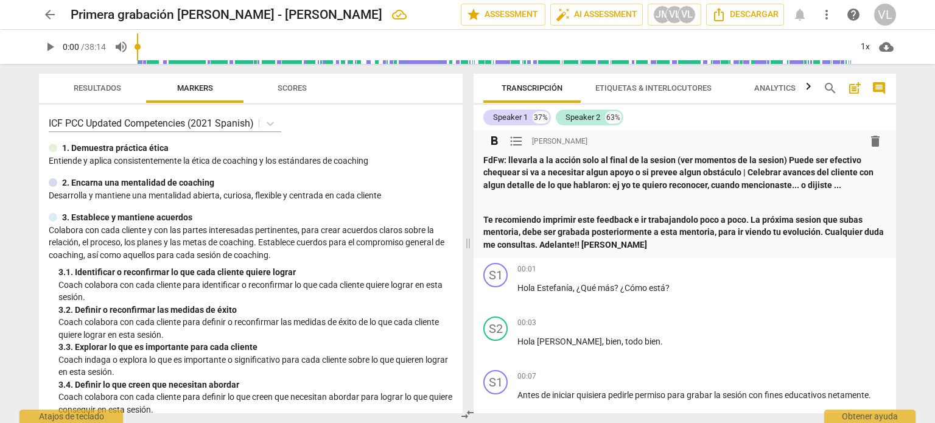
scroll to position [609, 0]
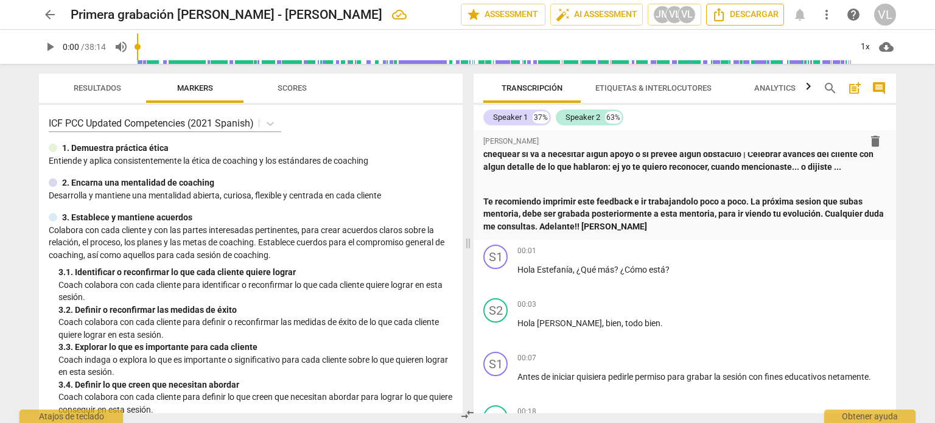
click at [752, 19] on span "Descargar" at bounding box center [744, 14] width 67 height 15
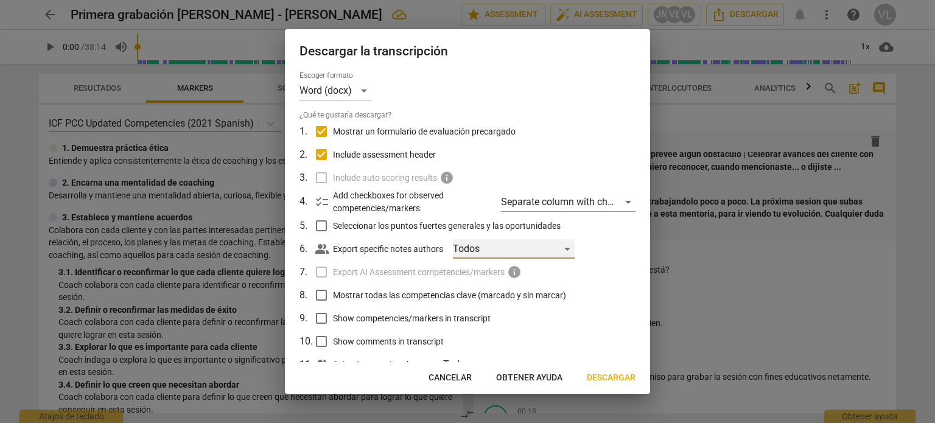
click at [548, 251] on div "Todos" at bounding box center [514, 248] width 122 height 19
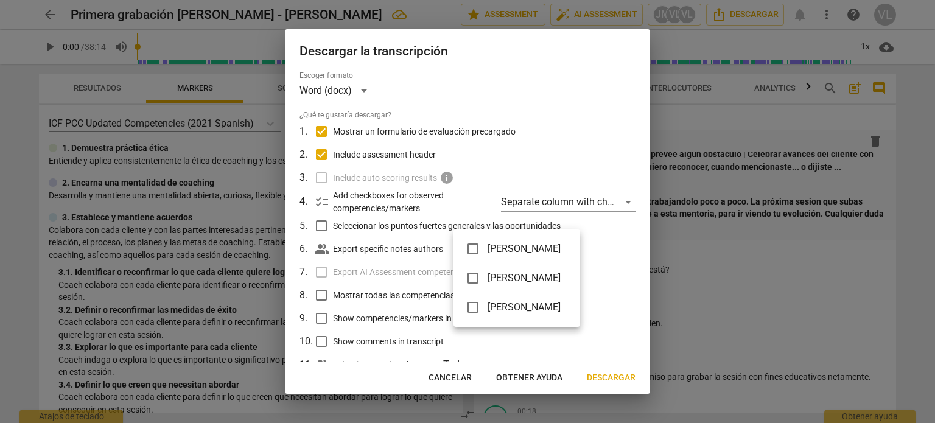
drag, startPoint x: 540, startPoint y: 303, endPoint x: 553, endPoint y: 307, distance: 12.7
click at [540, 303] on span "[PERSON_NAME]" at bounding box center [523, 307] width 73 height 15
checkbox input "true"
click at [618, 375] on div at bounding box center [467, 211] width 935 height 423
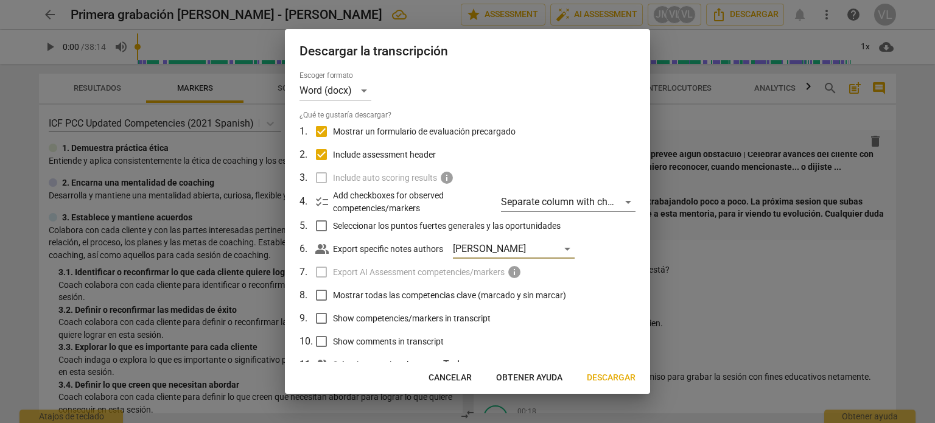
click at [618, 379] on span "Descargar" at bounding box center [611, 378] width 49 height 12
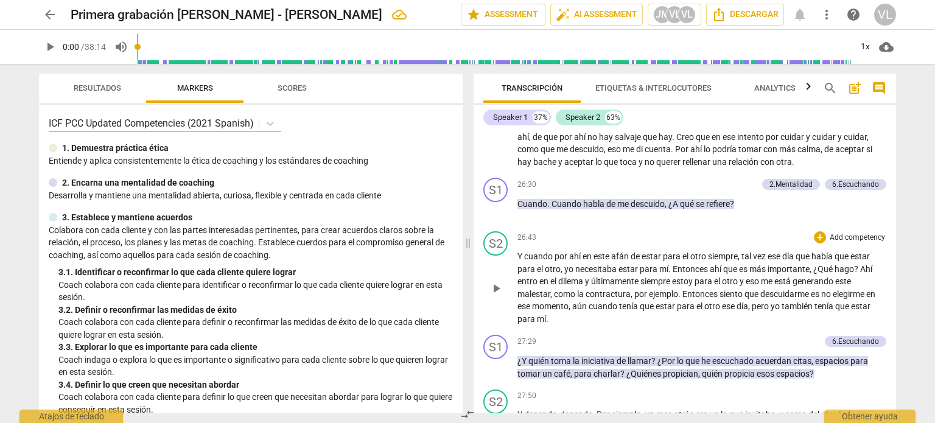
scroll to position [5294, 0]
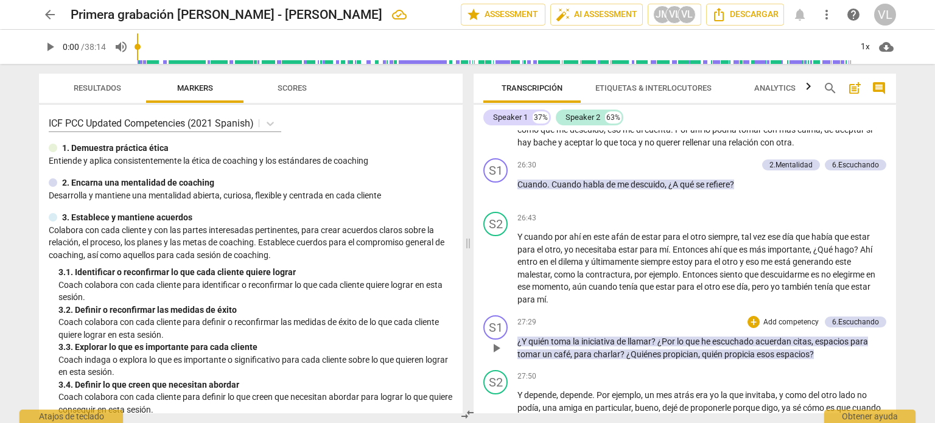
click at [507, 357] on div "play_arrow pause" at bounding box center [501, 348] width 31 height 17
click at [499, 355] on span "play_arrow" at bounding box center [496, 348] width 15 height 15
click at [499, 355] on span "pause" at bounding box center [496, 348] width 15 height 15
click at [497, 349] on span "play_arrow" at bounding box center [496, 348] width 15 height 15
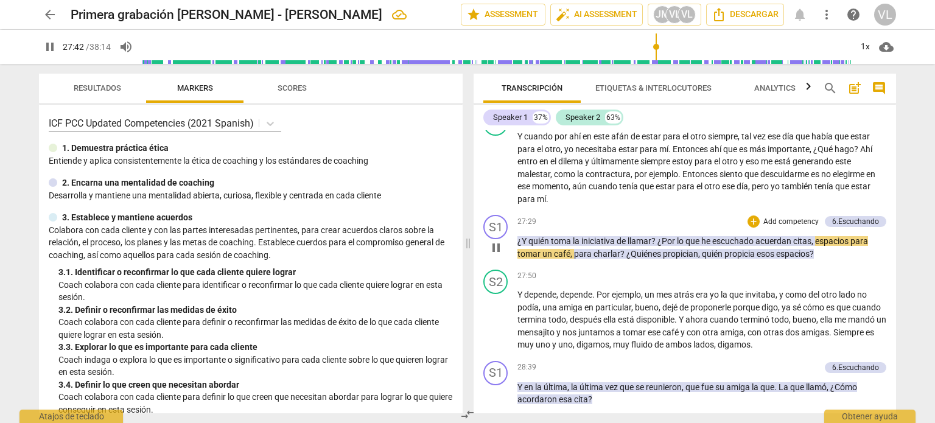
scroll to position [5416, 0]
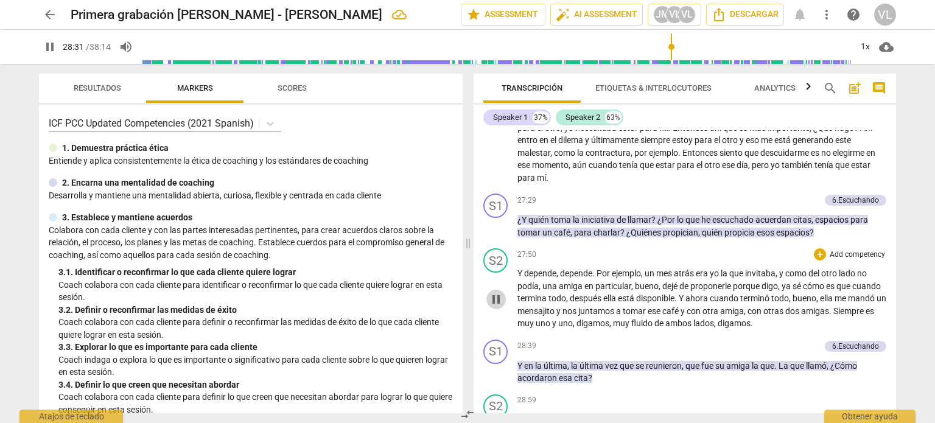
click at [497, 307] on span "pause" at bounding box center [496, 299] width 15 height 15
click at [499, 380] on span "play_arrow" at bounding box center [496, 372] width 15 height 15
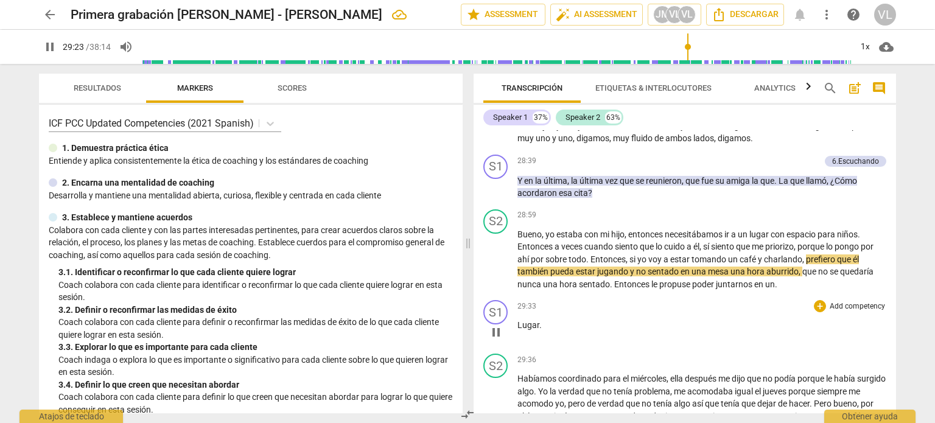
scroll to position [5598, 0]
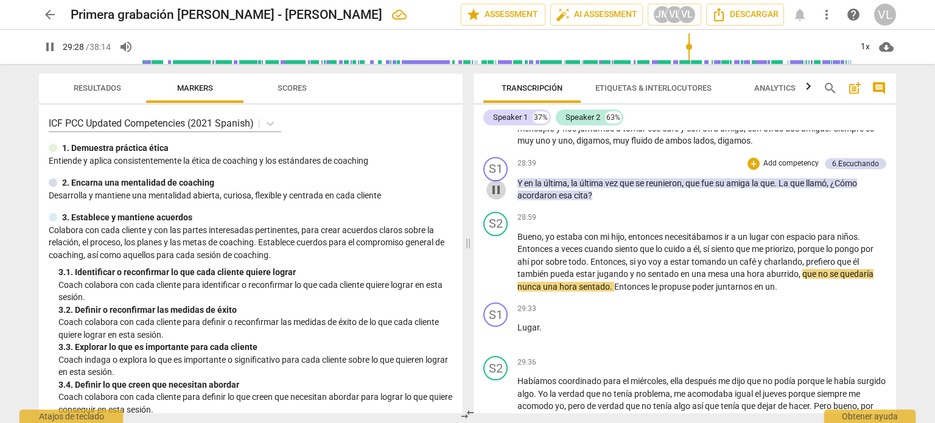
click at [497, 194] on span "pause" at bounding box center [496, 190] width 15 height 15
type input "1769"
